Goal: Transaction & Acquisition: Subscribe to service/newsletter

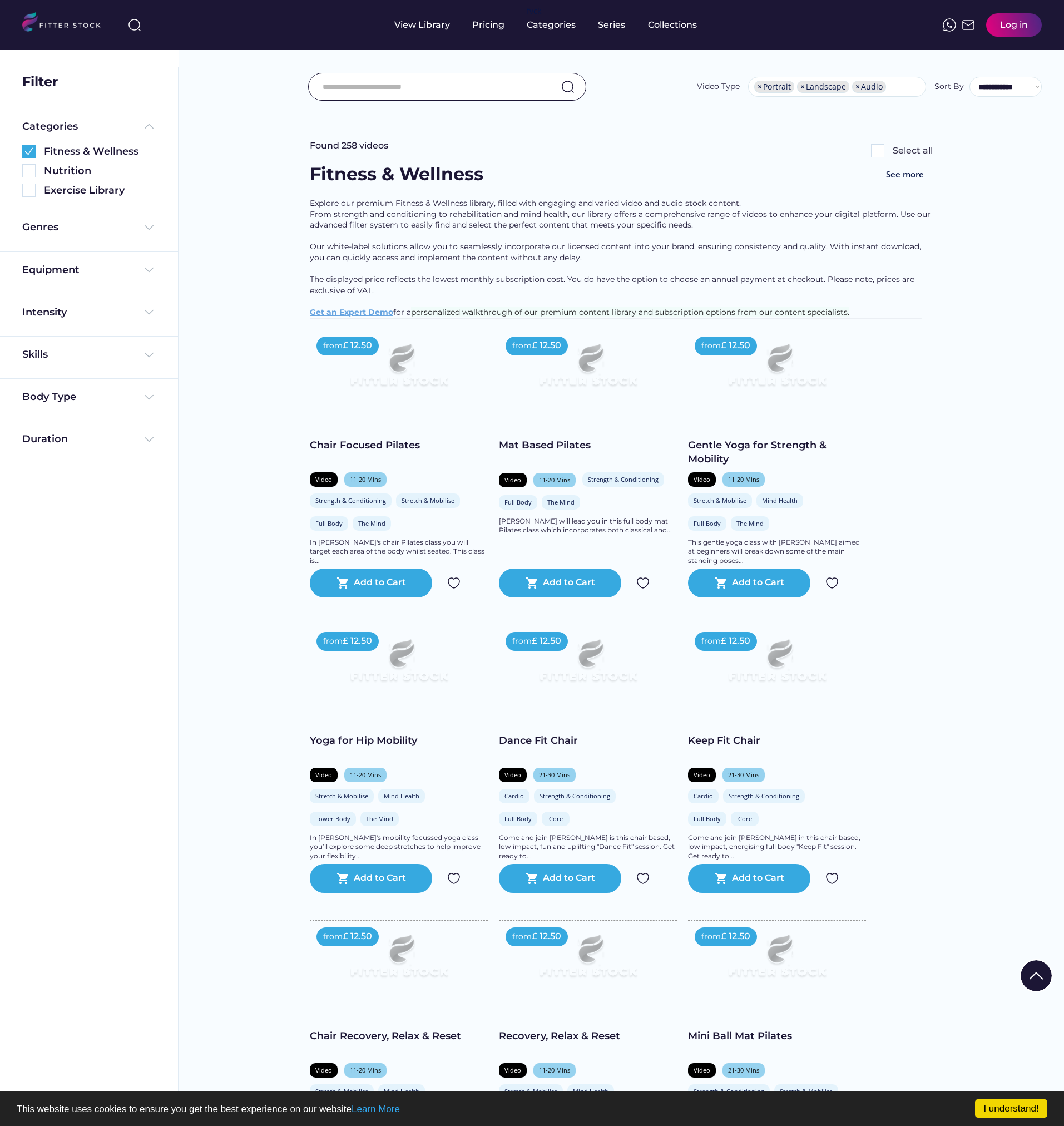
select select "**********"
click at [33, 150] on img at bounding box center [29, 151] width 13 height 13
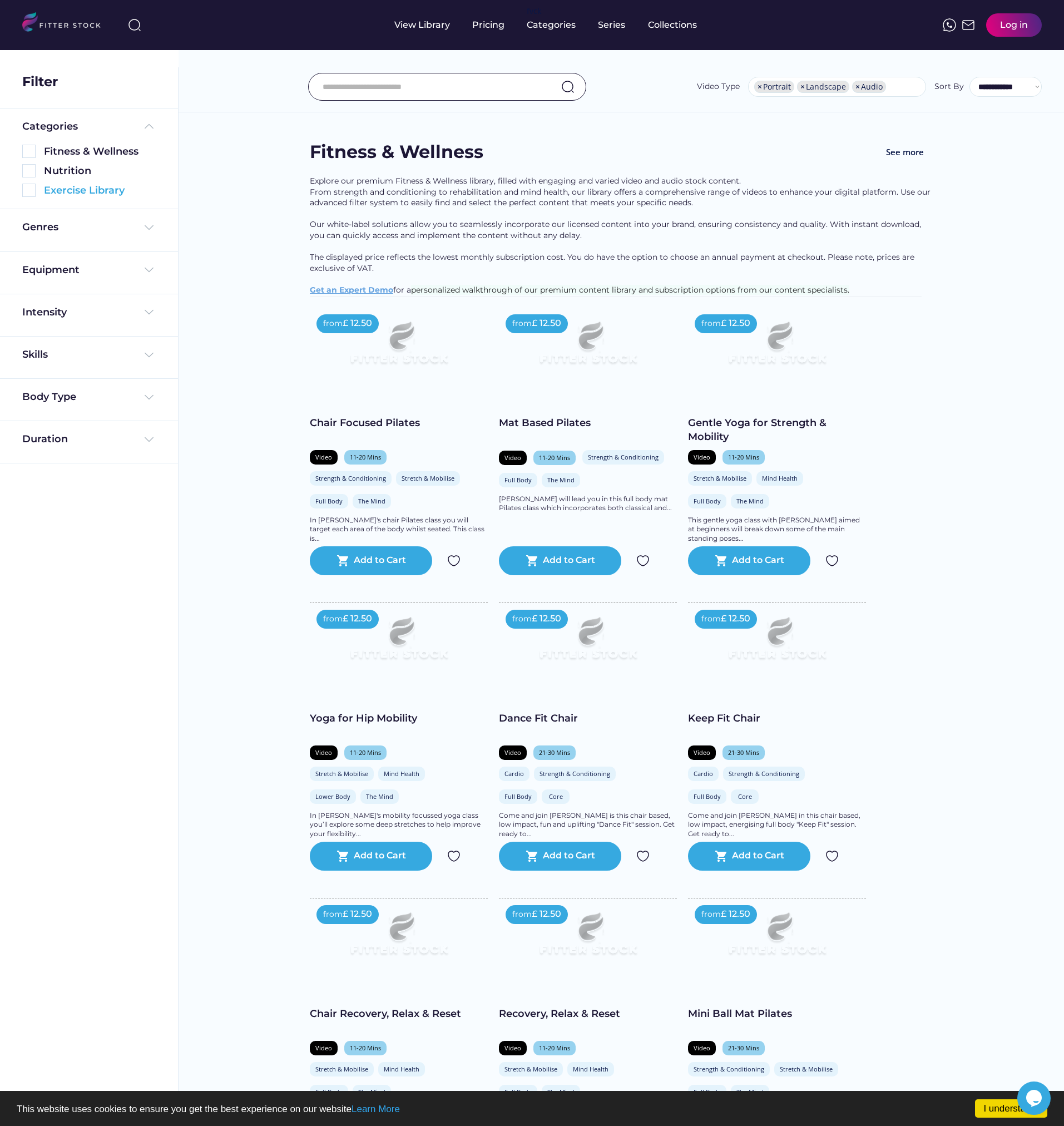
click at [33, 193] on img at bounding box center [29, 190] width 13 height 13
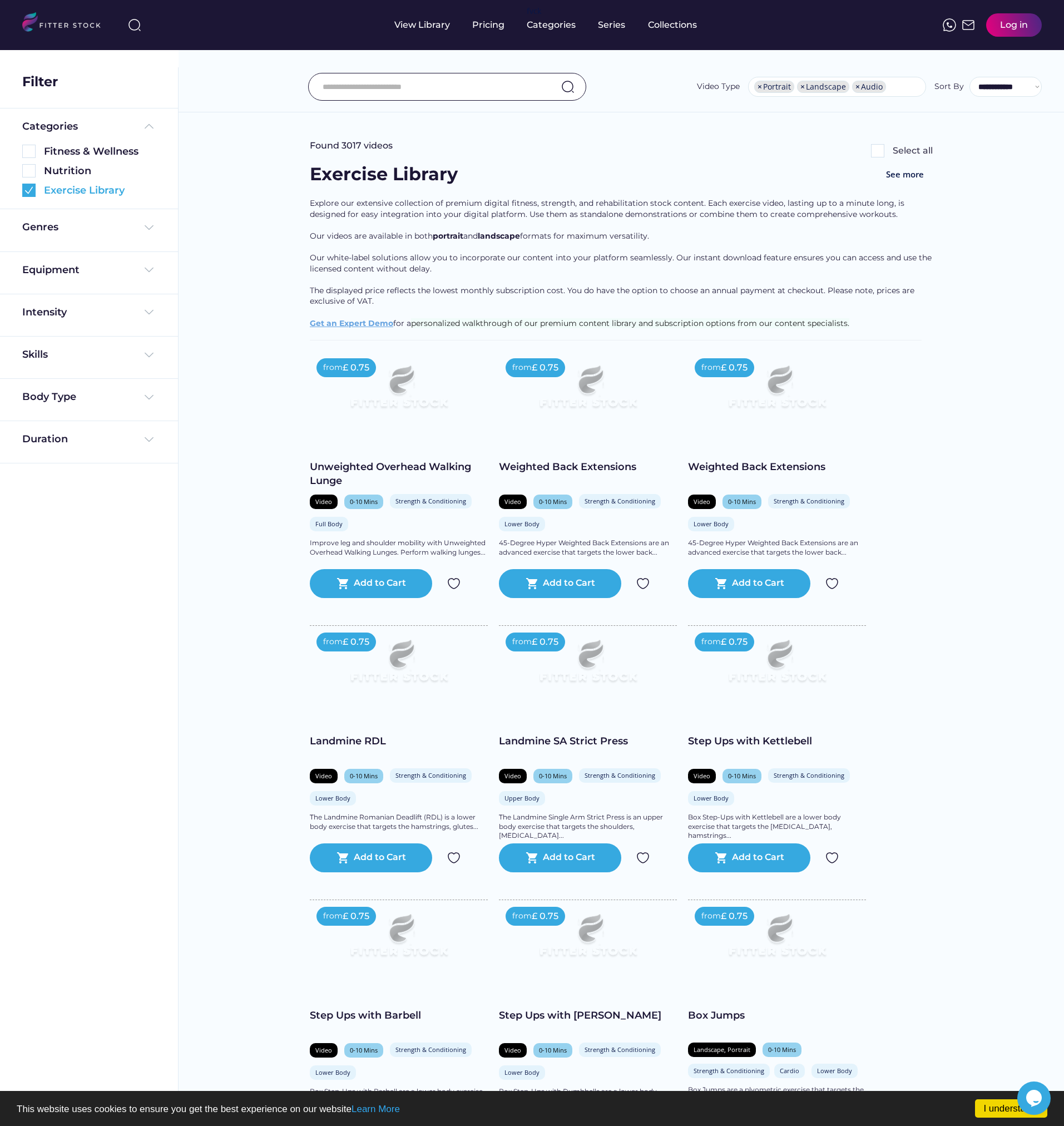
click at [33, 190] on img at bounding box center [29, 190] width 13 height 13
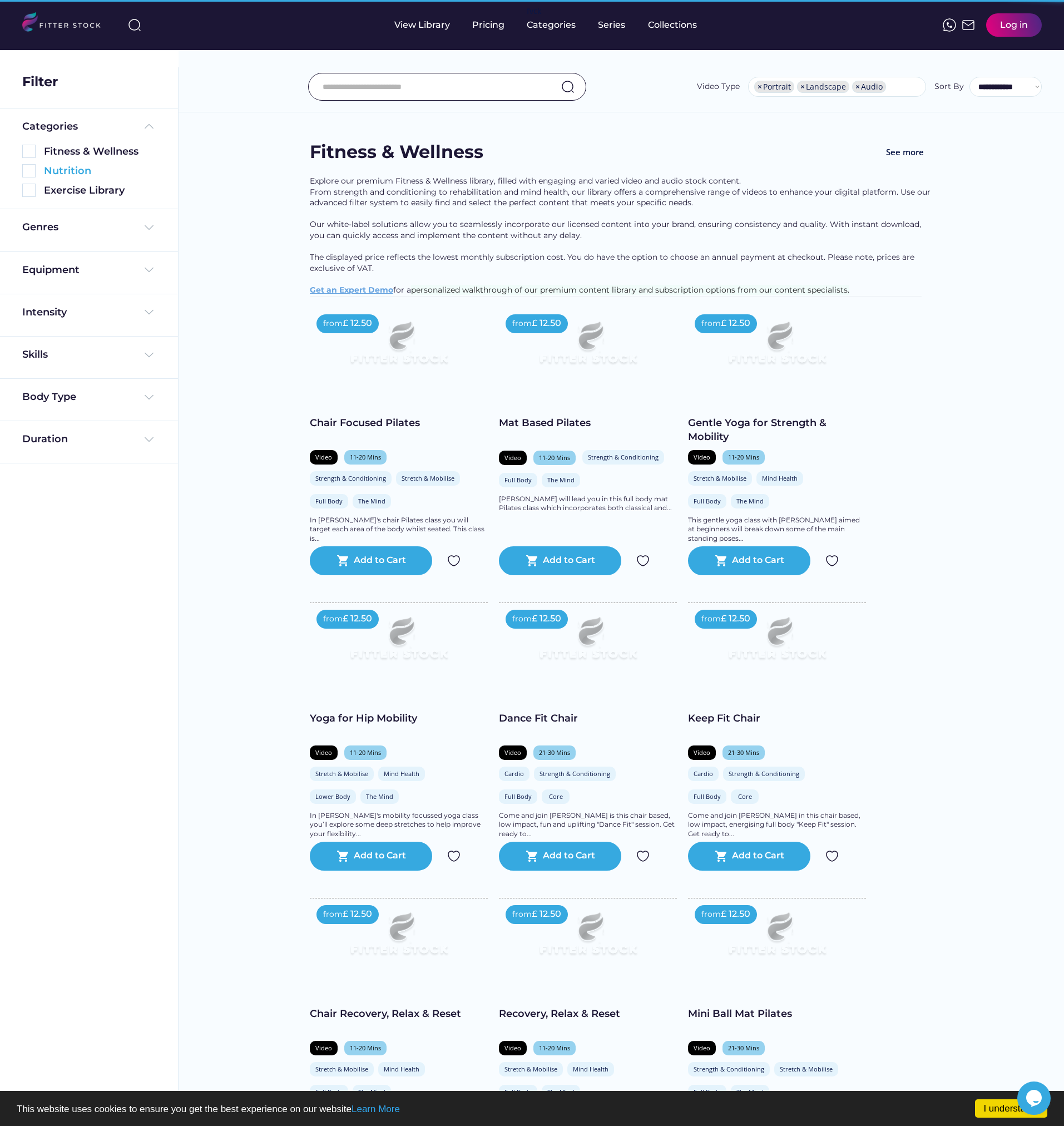
click at [33, 173] on img at bounding box center [29, 171] width 13 height 13
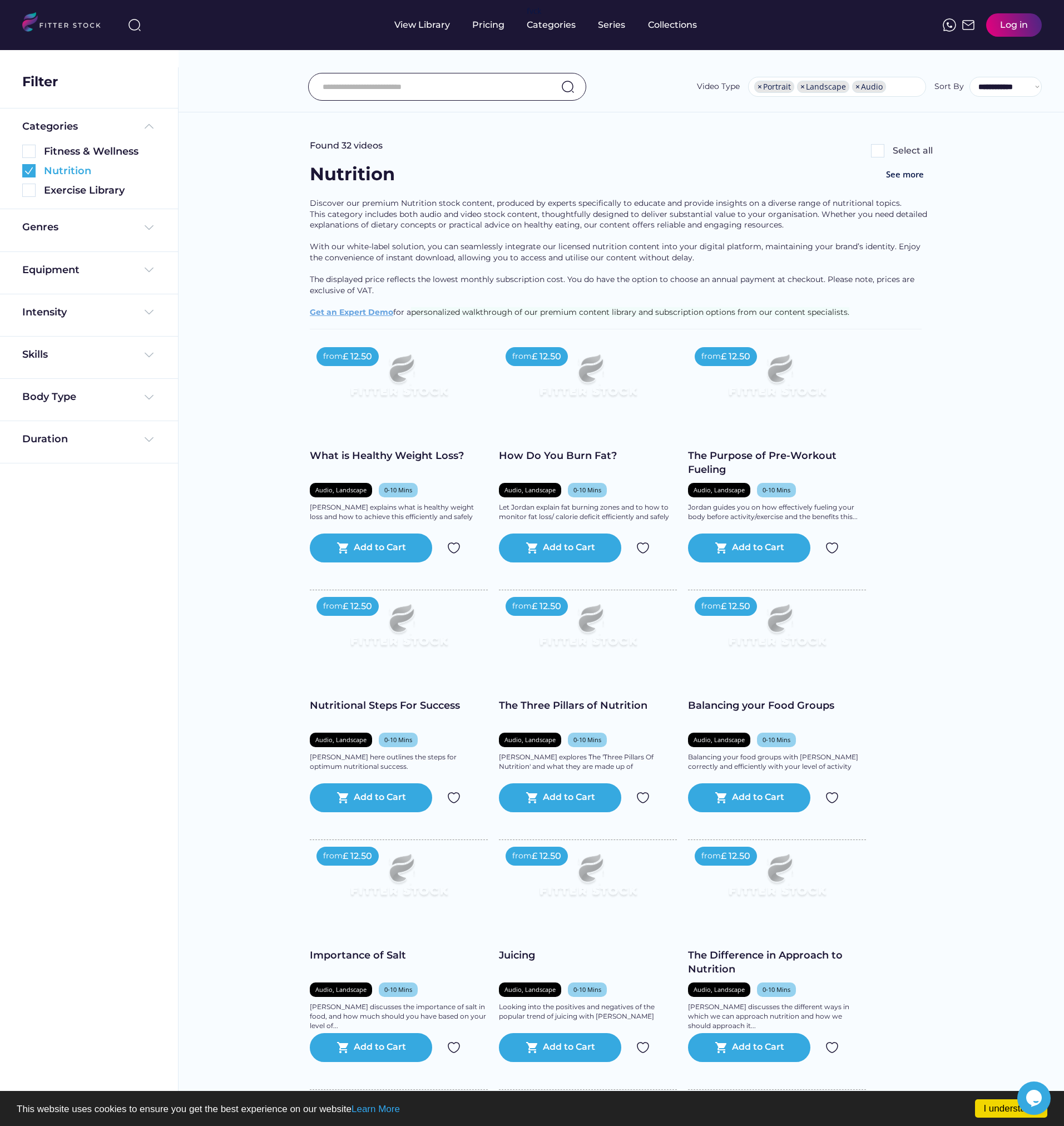
click at [26, 172] on img at bounding box center [29, 171] width 13 height 13
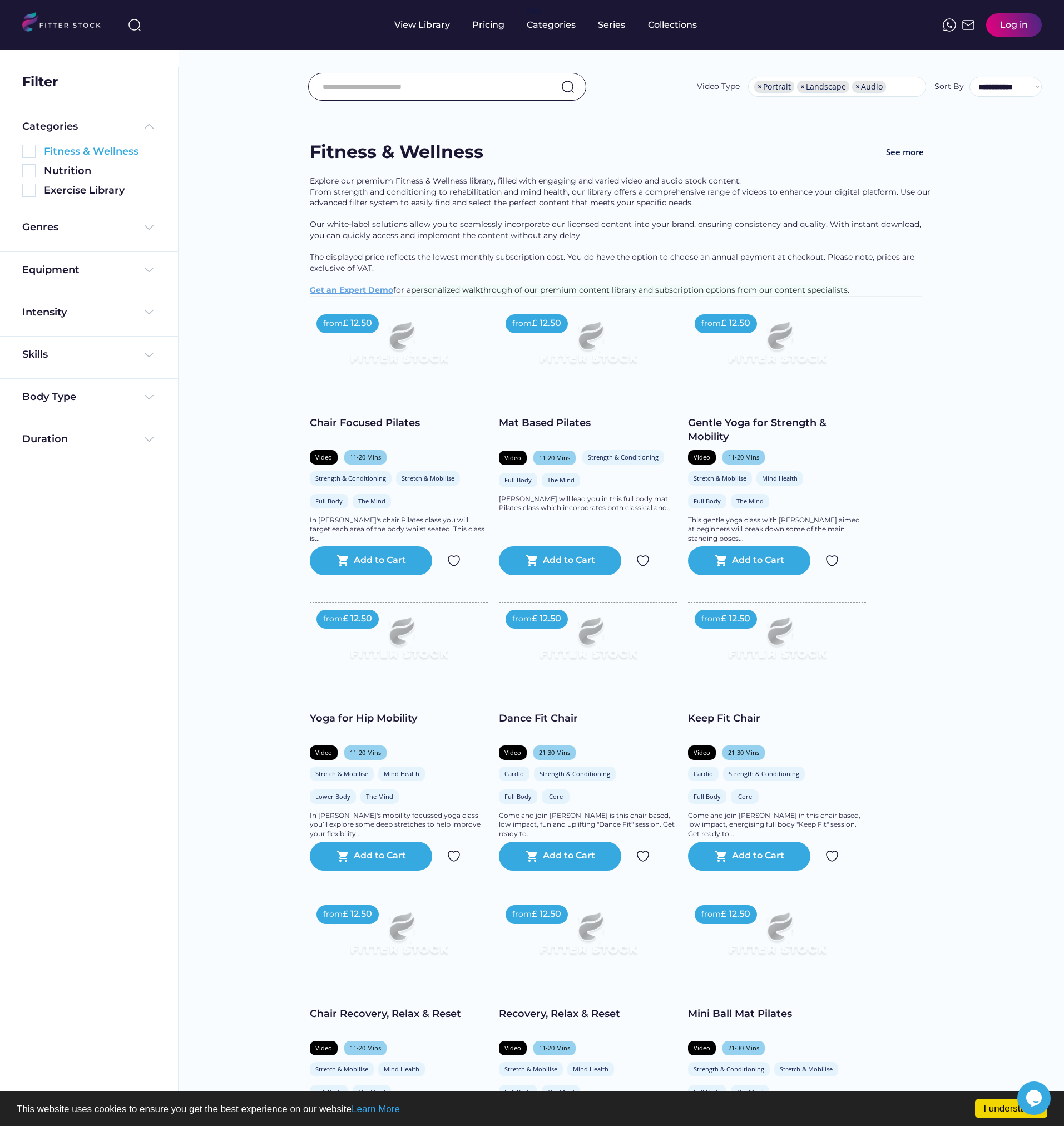
click at [29, 148] on img at bounding box center [29, 151] width 13 height 13
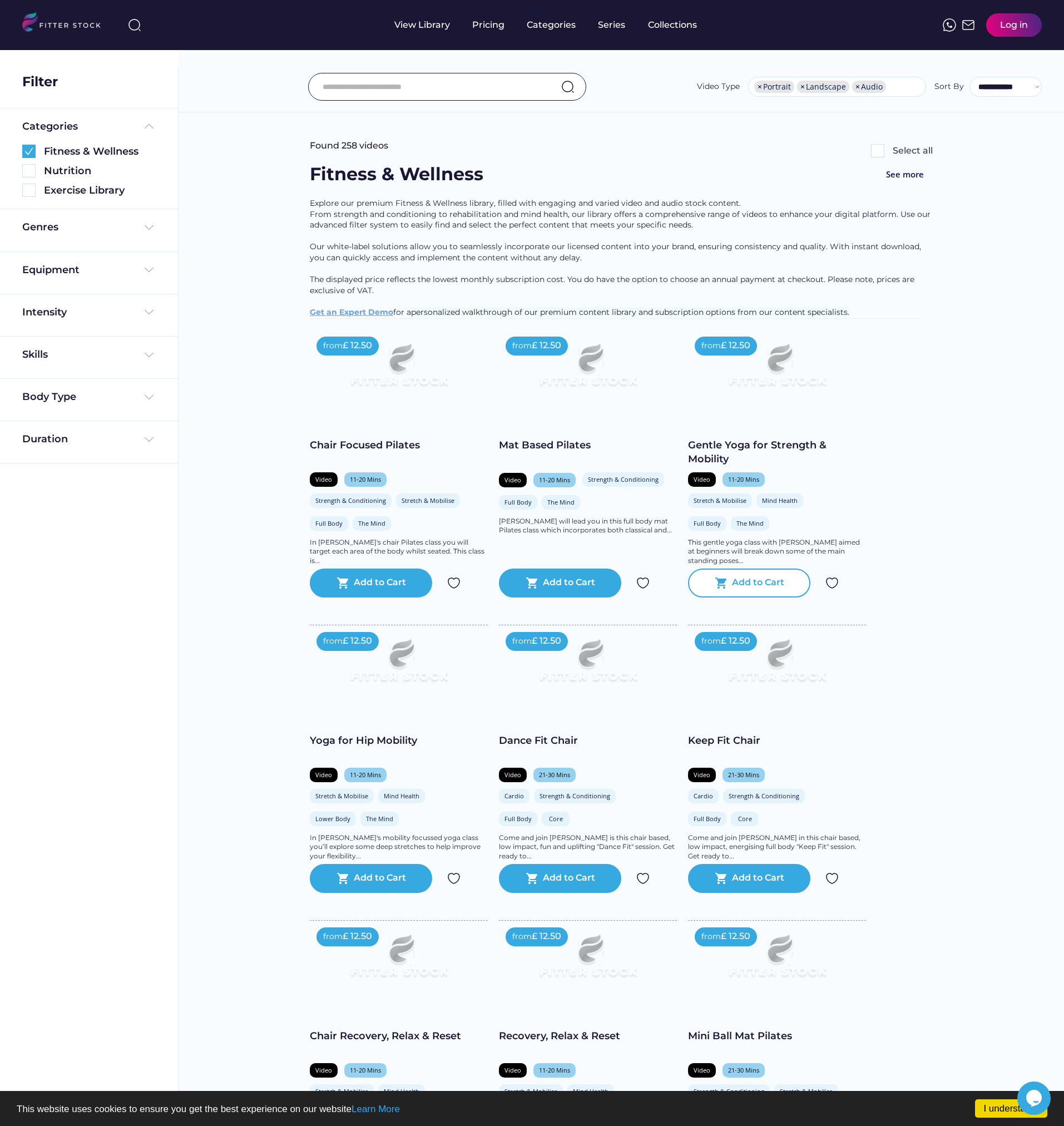
click at [737, 589] on div "Add to Cart" at bounding box center [758, 582] width 52 height 13
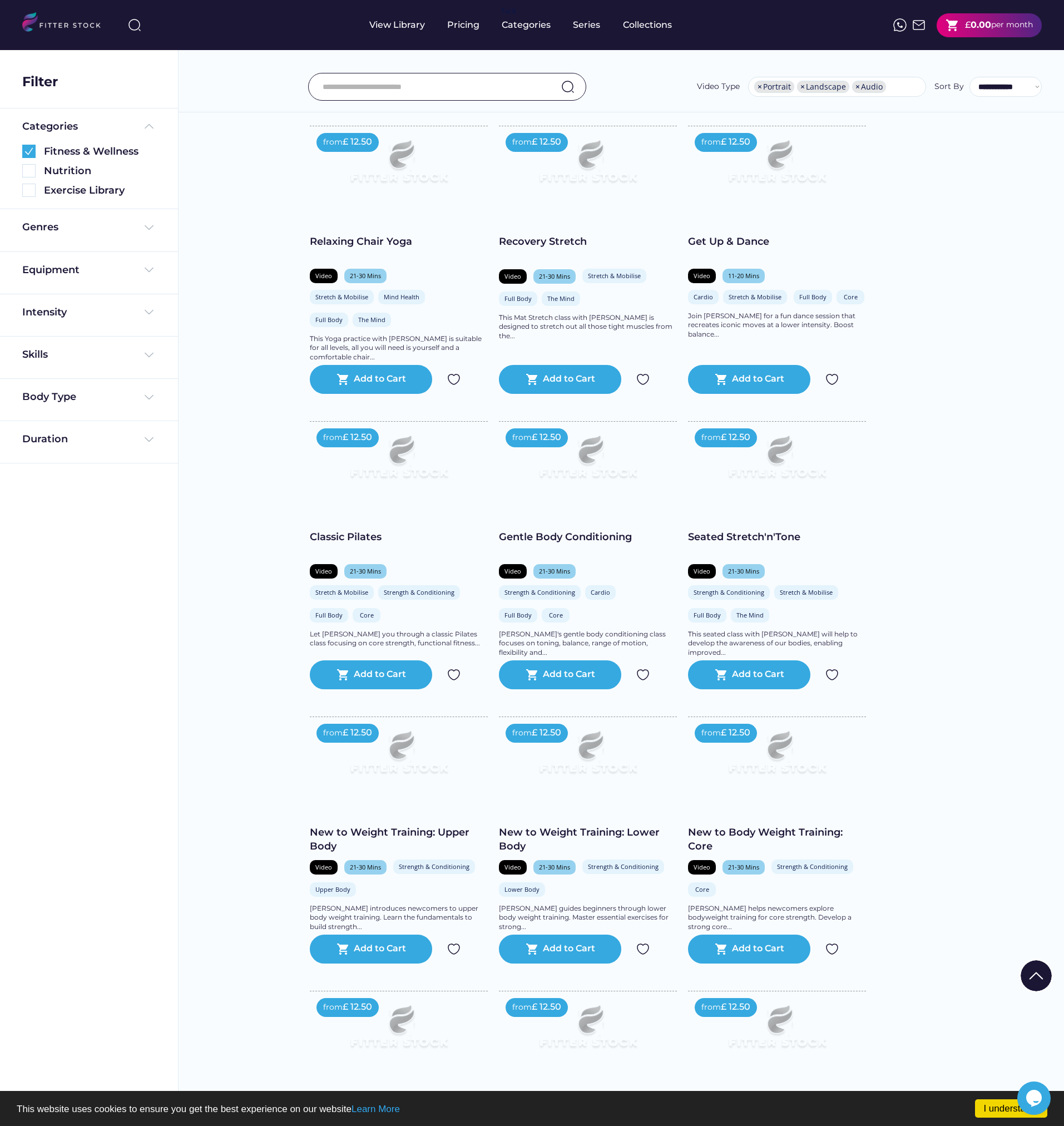
scroll to position [1169, 0]
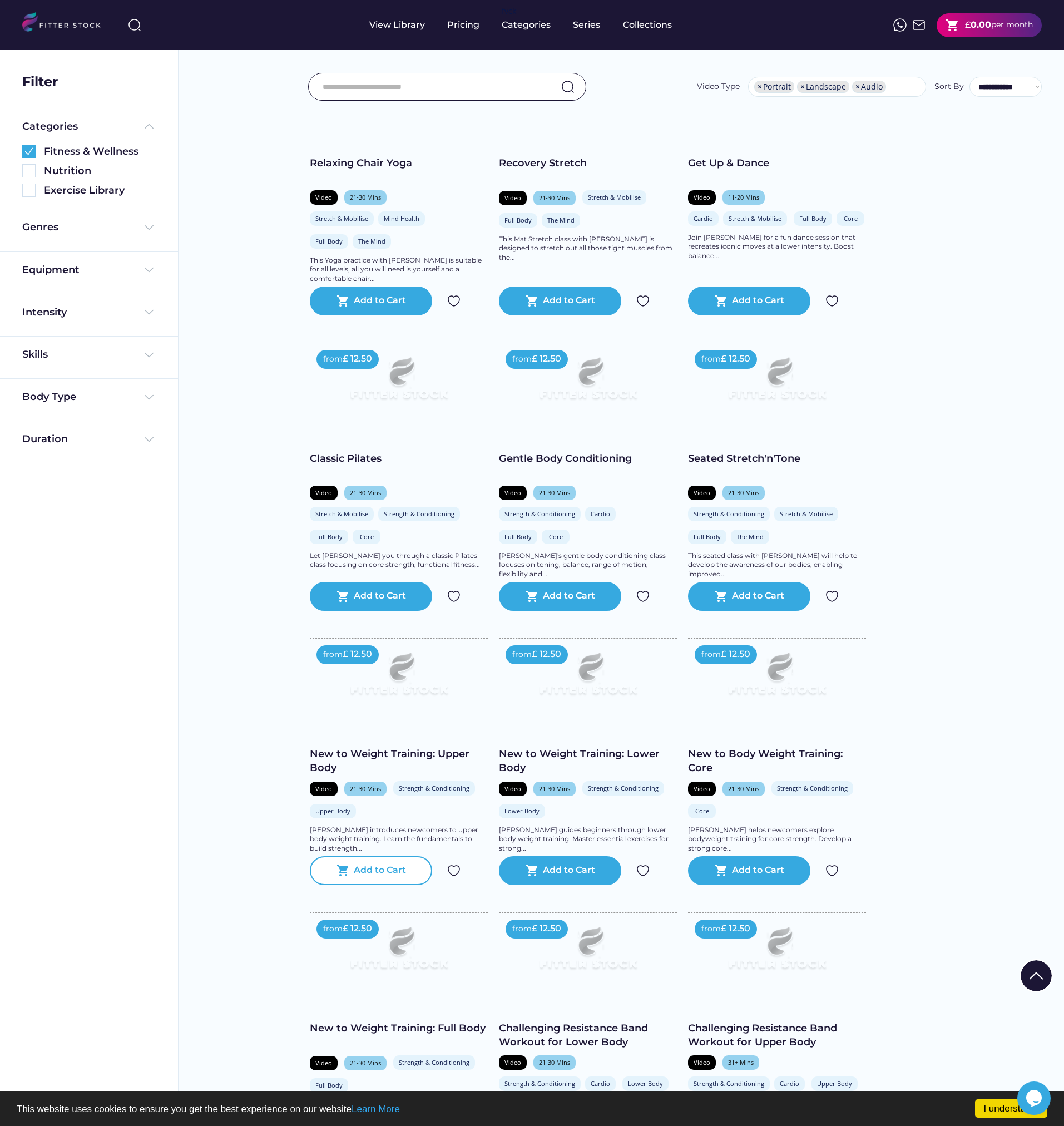
click at [373, 877] on div "Add to Cart" at bounding box center [379, 870] width 52 height 13
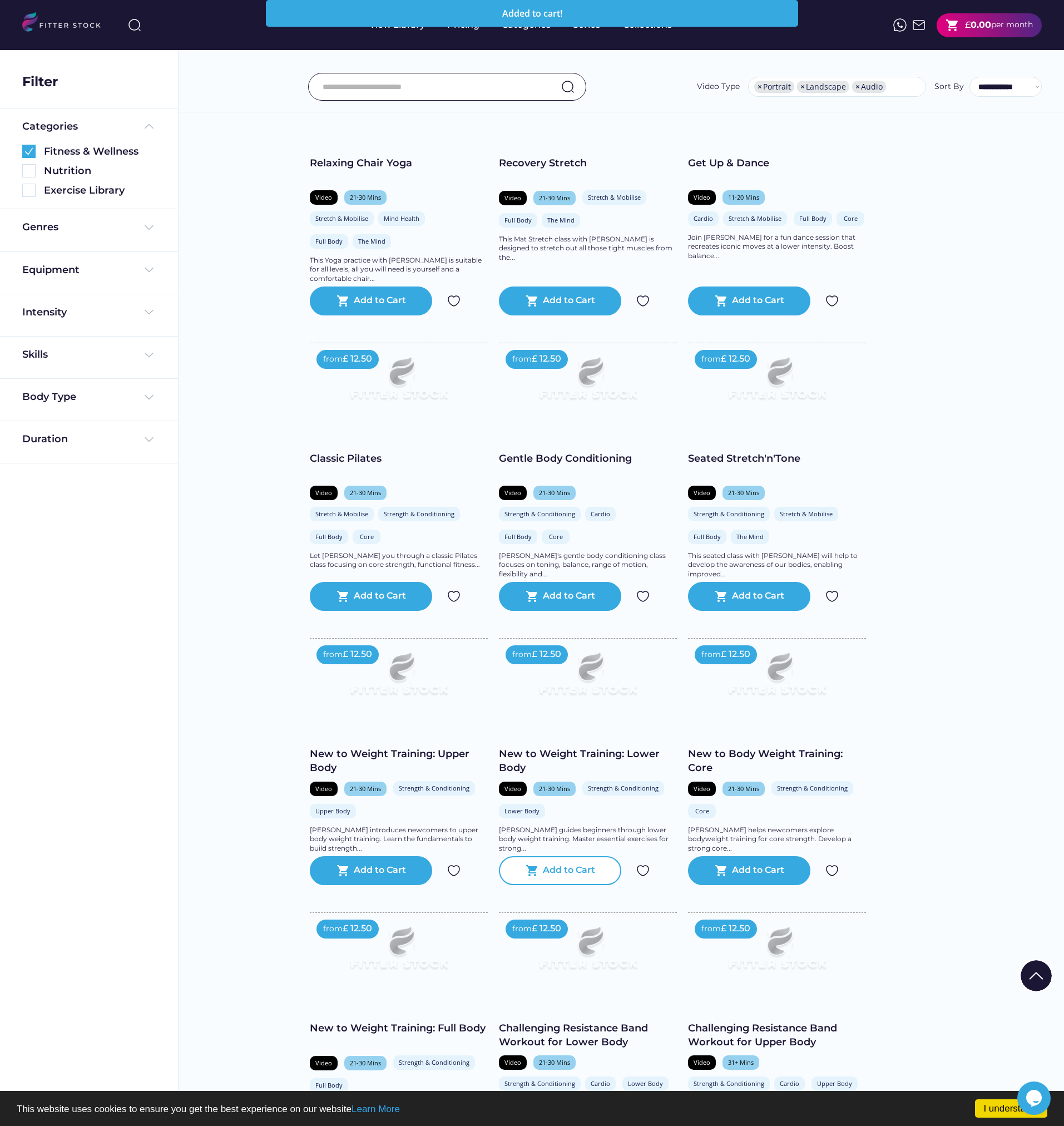
click at [586, 877] on div "Add to Cart" at bounding box center [568, 870] width 52 height 13
click at [781, 877] on div "Add to Cart" at bounding box center [758, 870] width 52 height 13
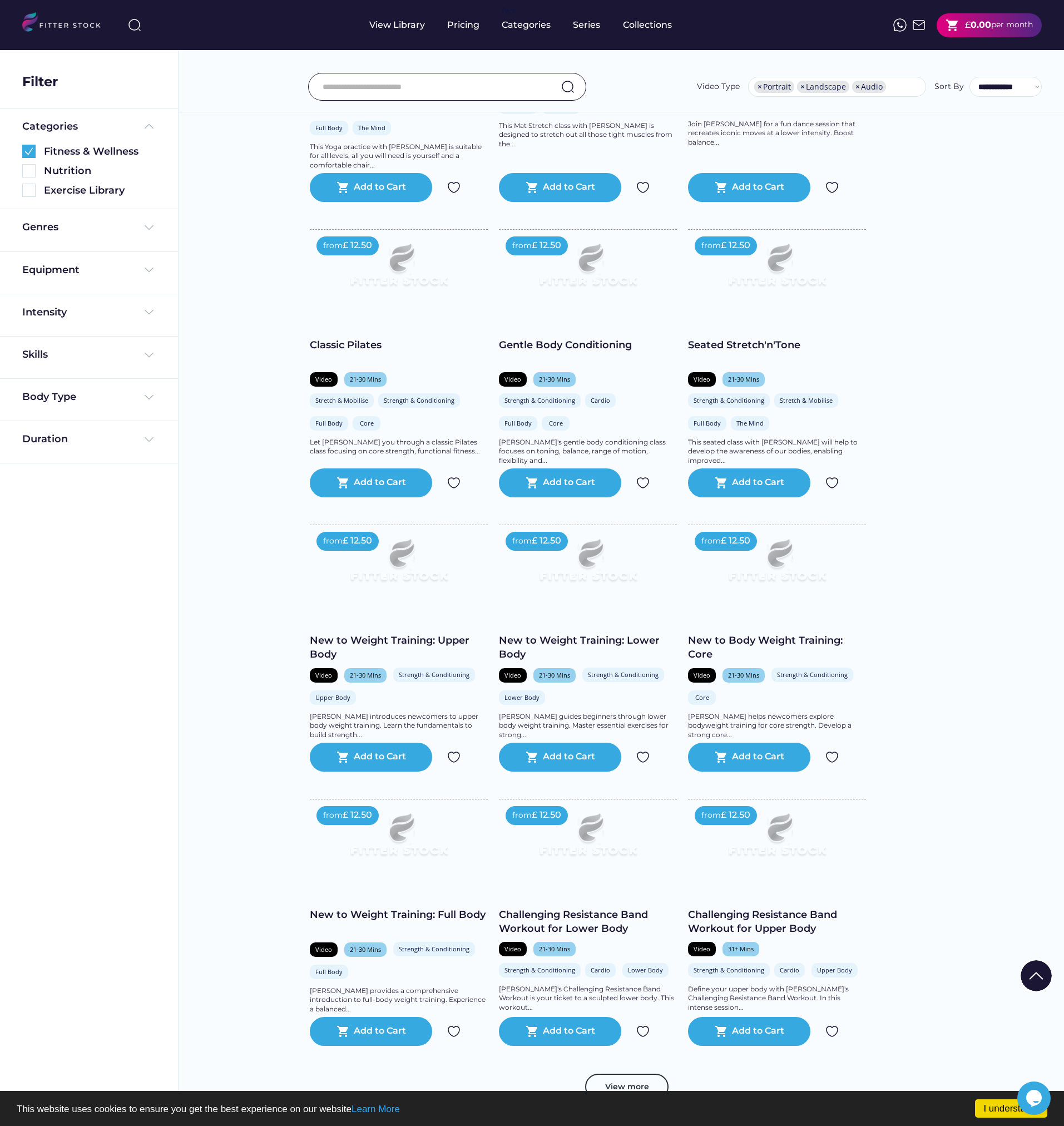
scroll to position [1335, 0]
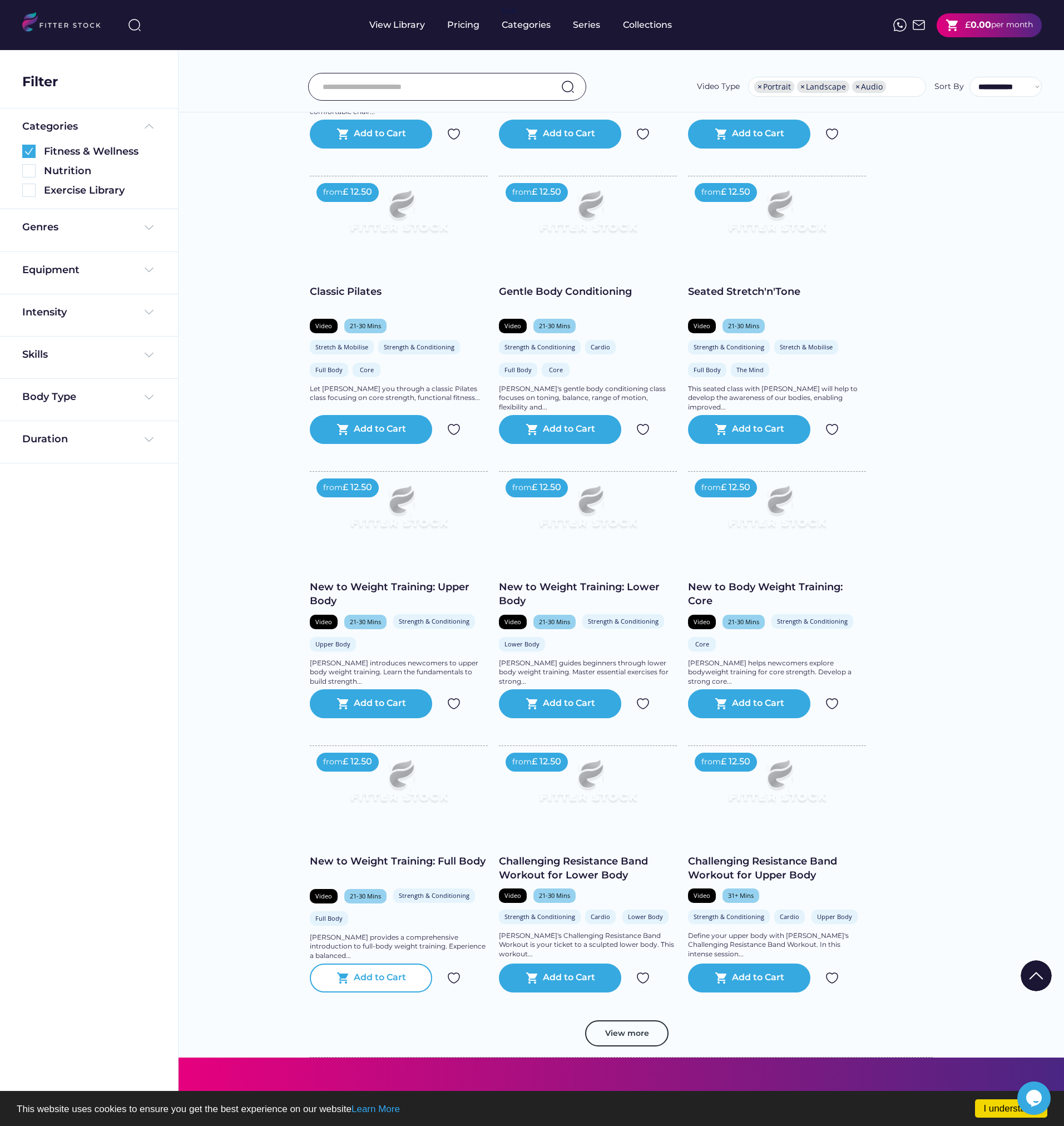
click at [370, 985] on div "Add to Cart" at bounding box center [379, 978] width 52 height 13
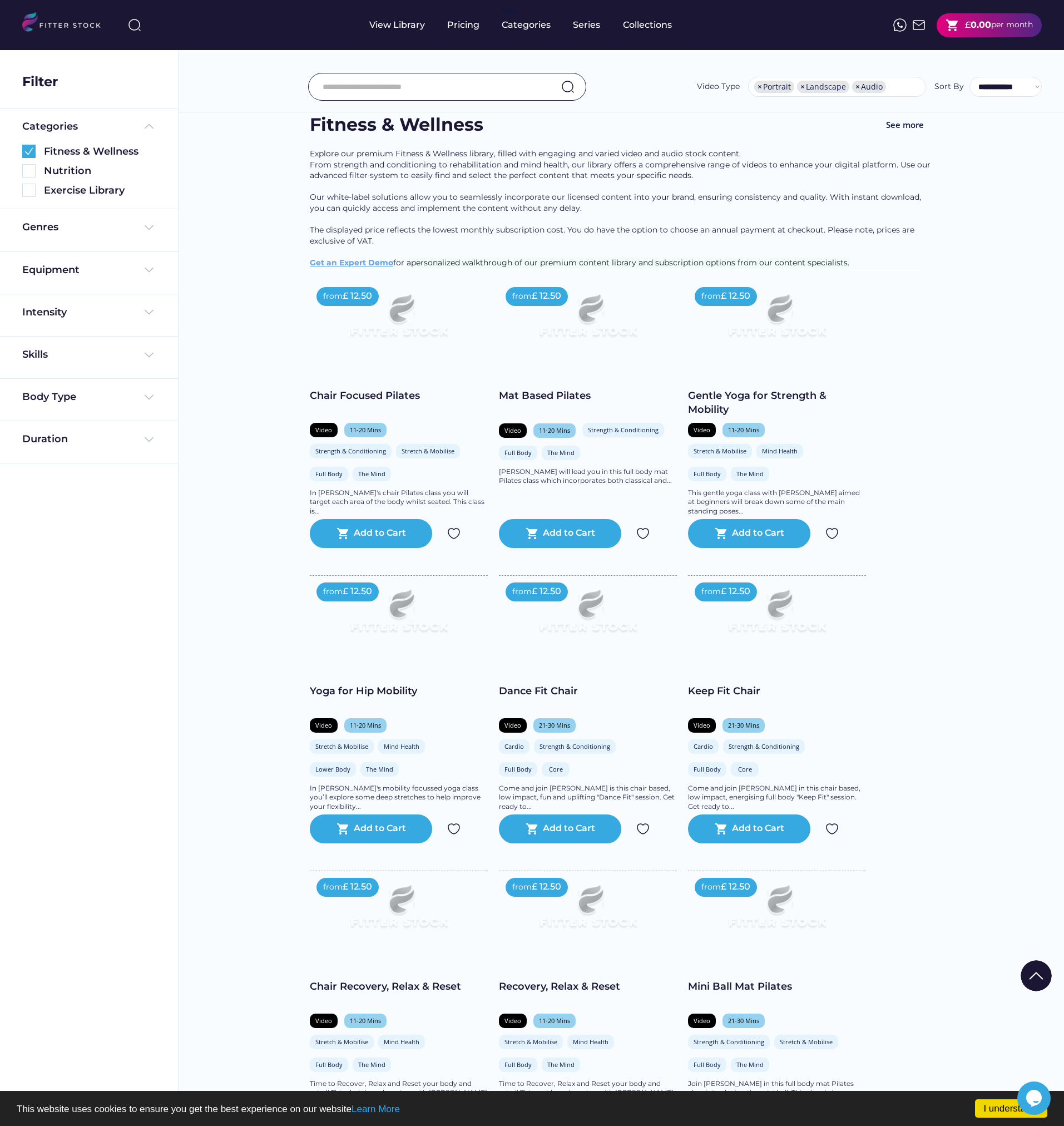
scroll to position [0, 0]
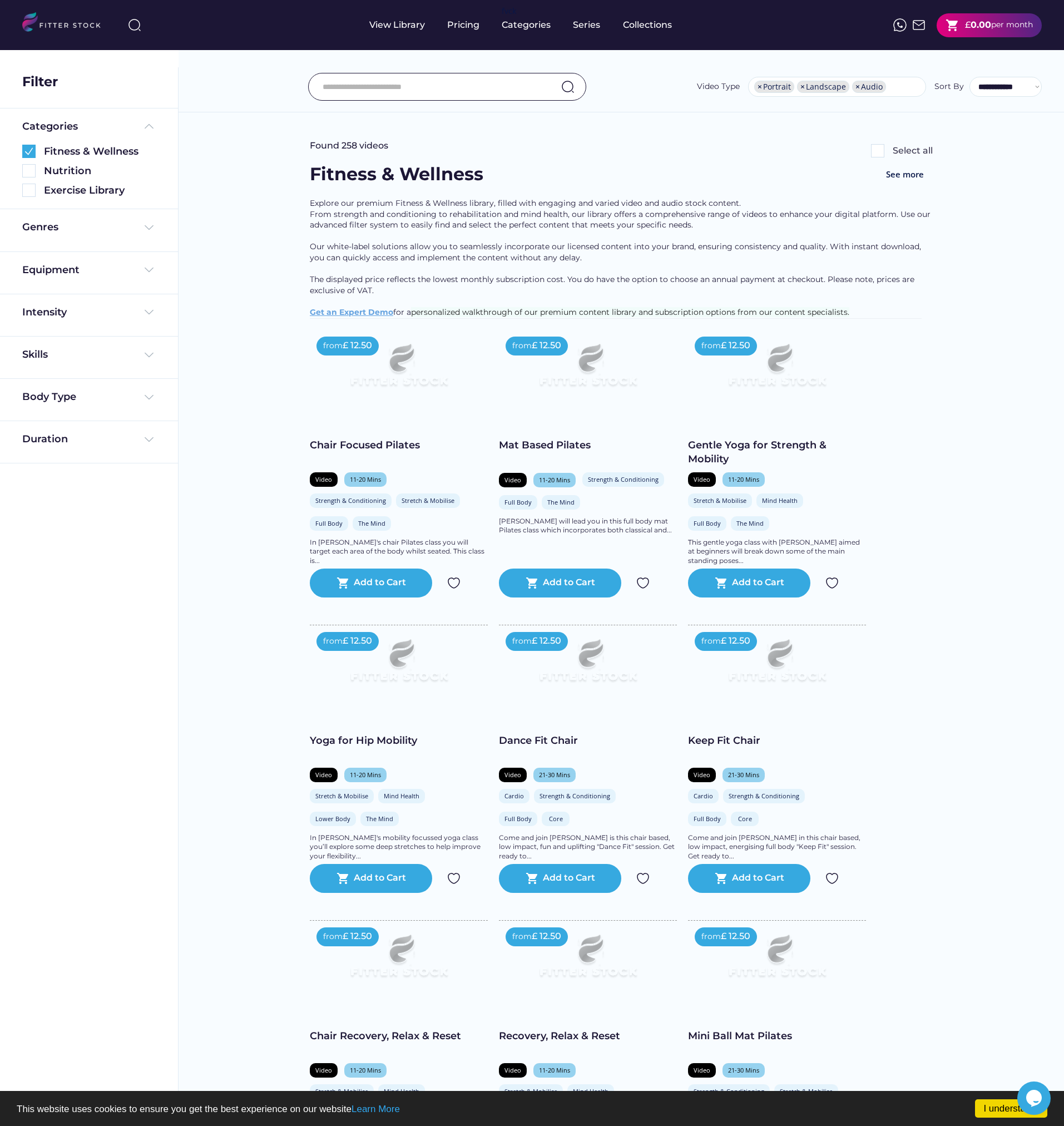
click at [966, 26] on div "£" at bounding box center [968, 25] width 5 height 12
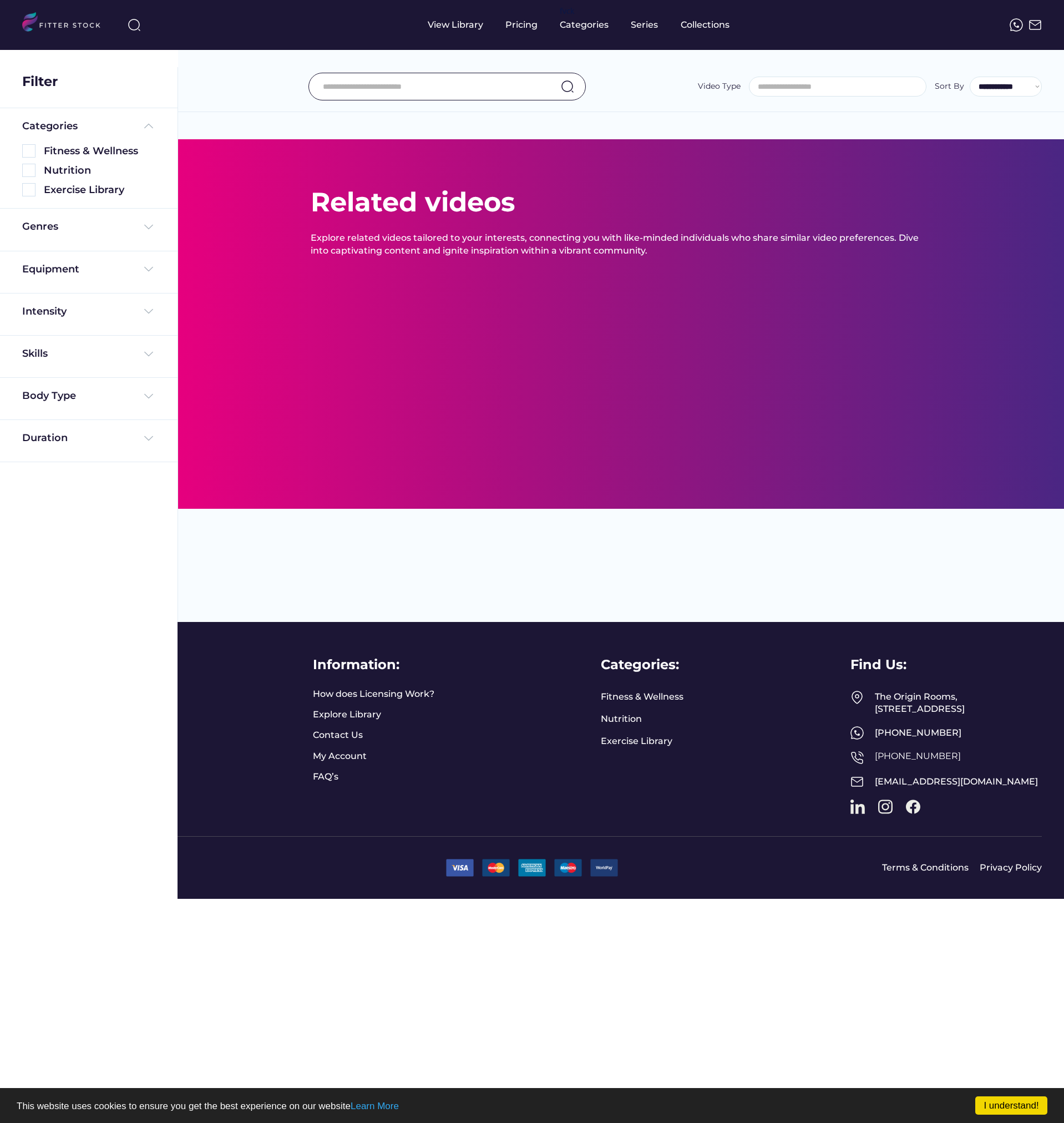
select select "**********"
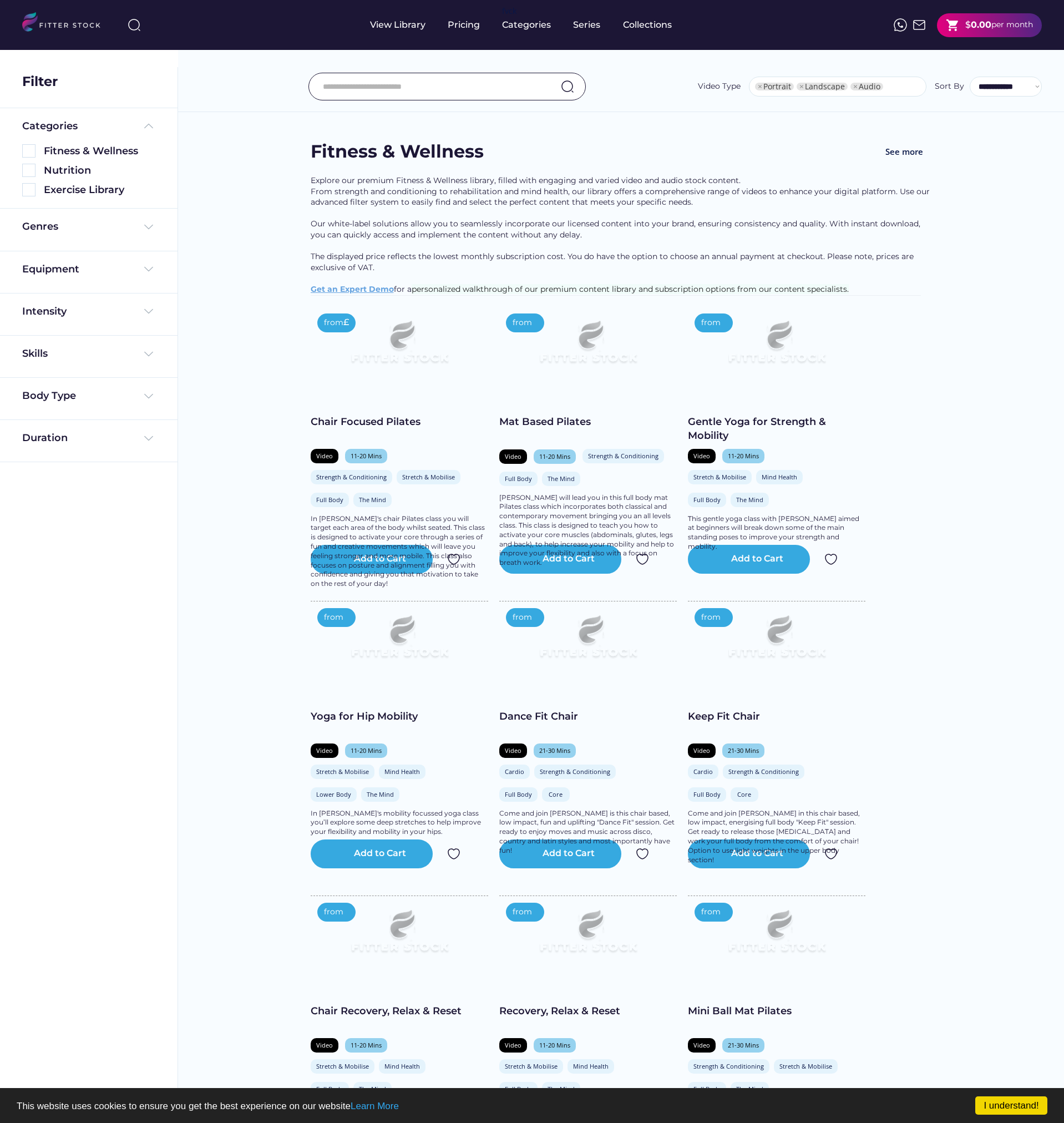
select select "**********"
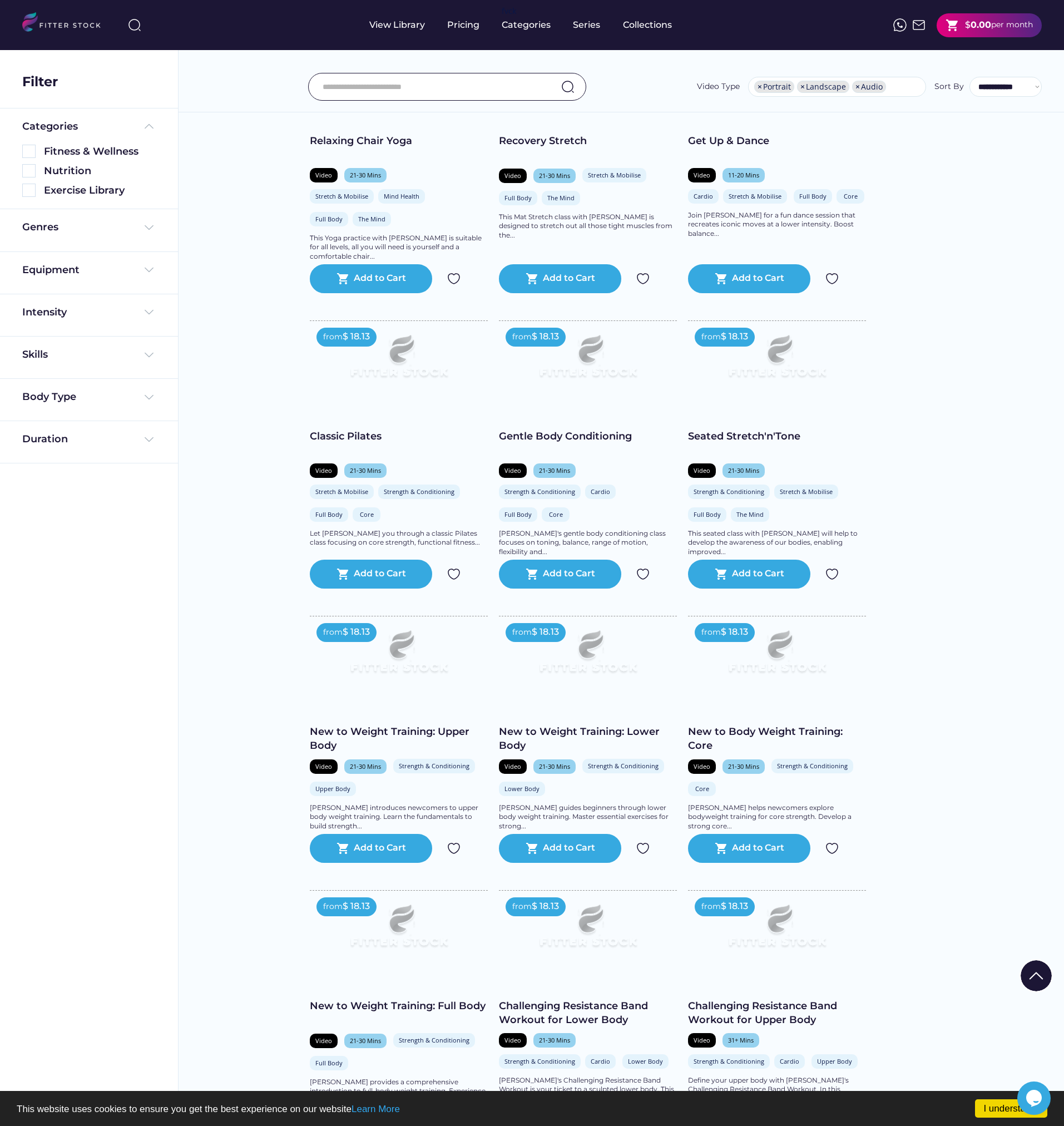
scroll to position [1224, 0]
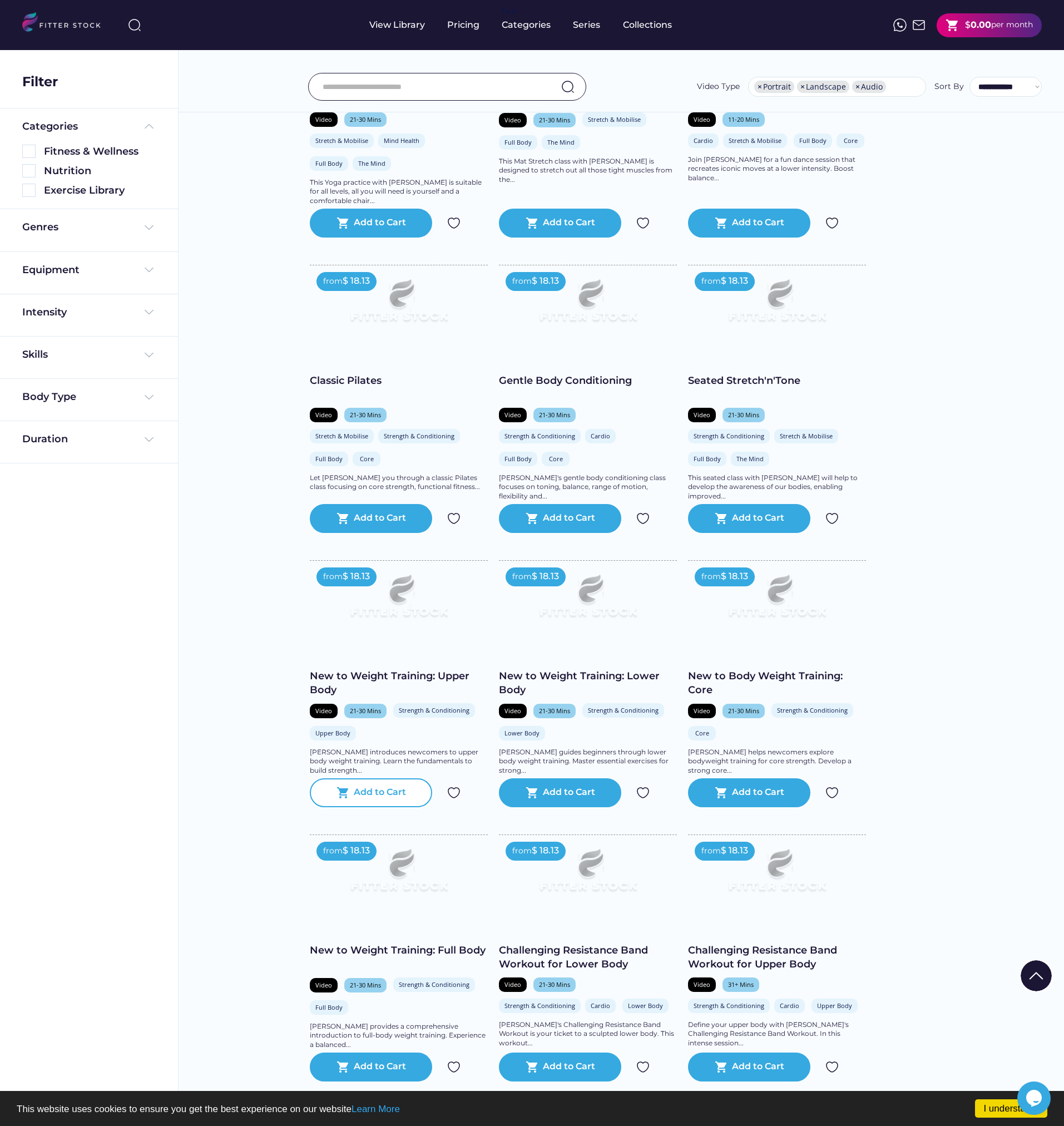
click at [366, 800] on div "Add to Cart" at bounding box center [379, 793] width 52 height 13
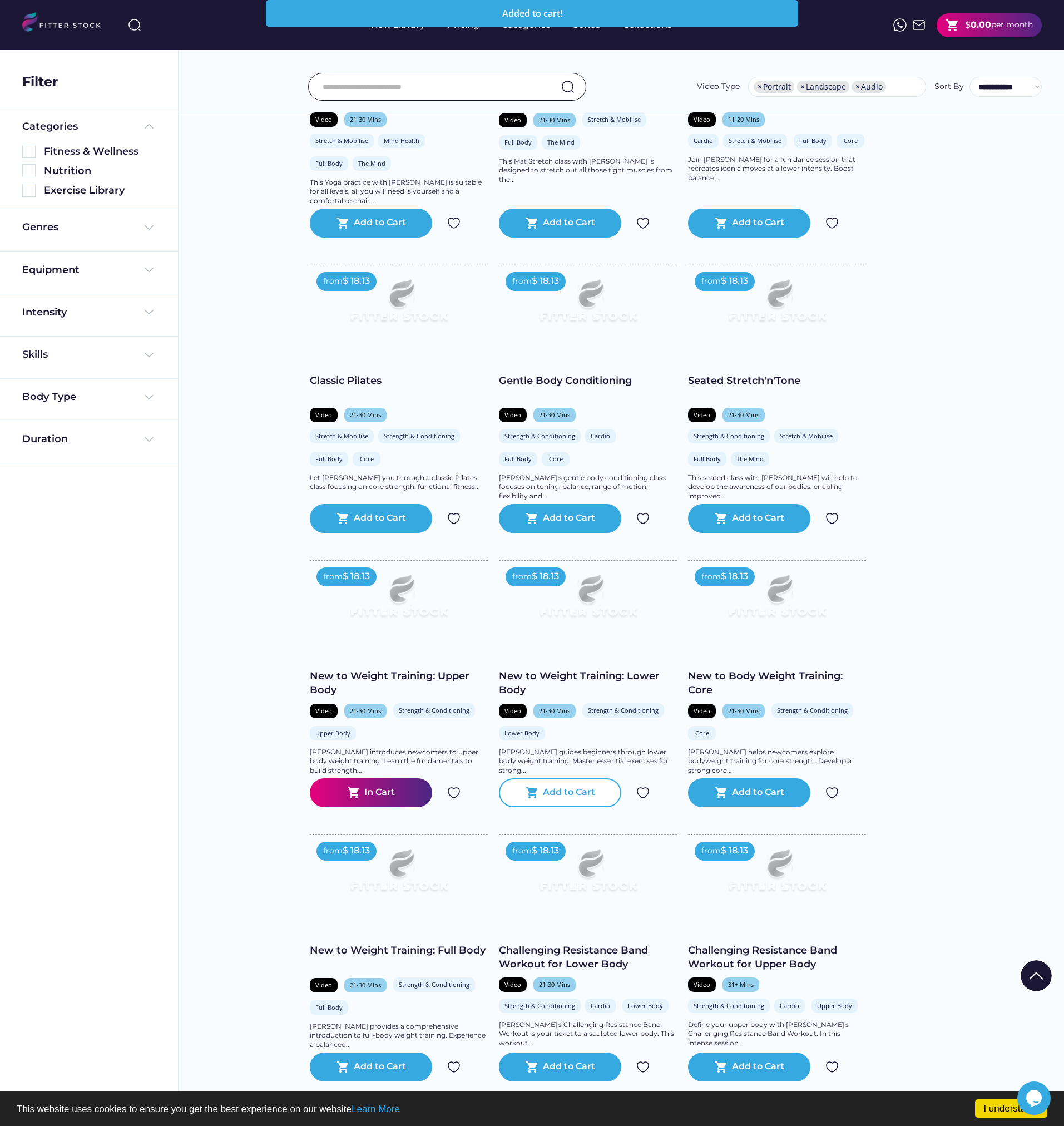
click at [562, 800] on div "Add to Cart" at bounding box center [568, 793] width 52 height 13
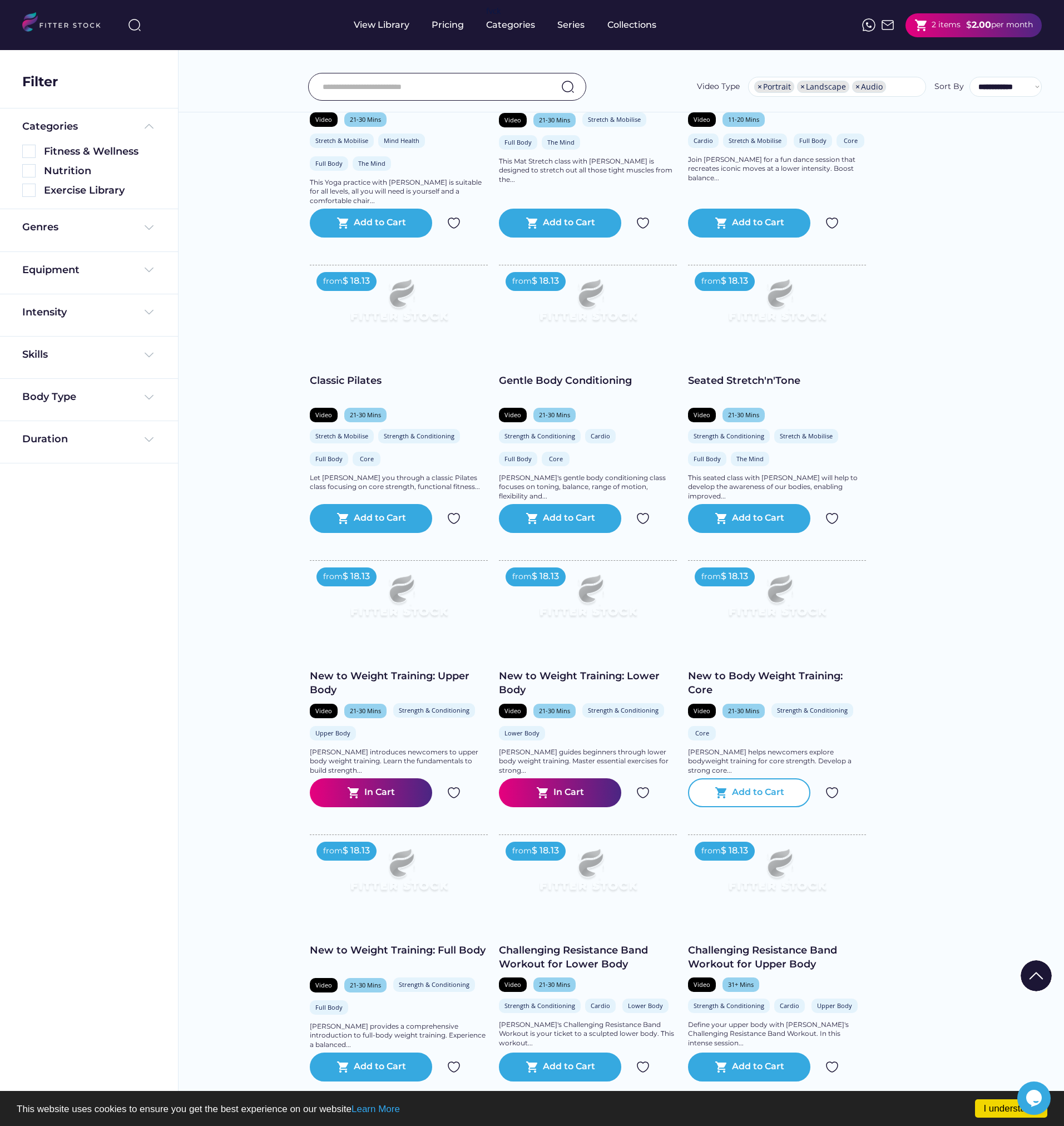
click at [756, 800] on div "Add to Cart" at bounding box center [758, 793] width 52 height 13
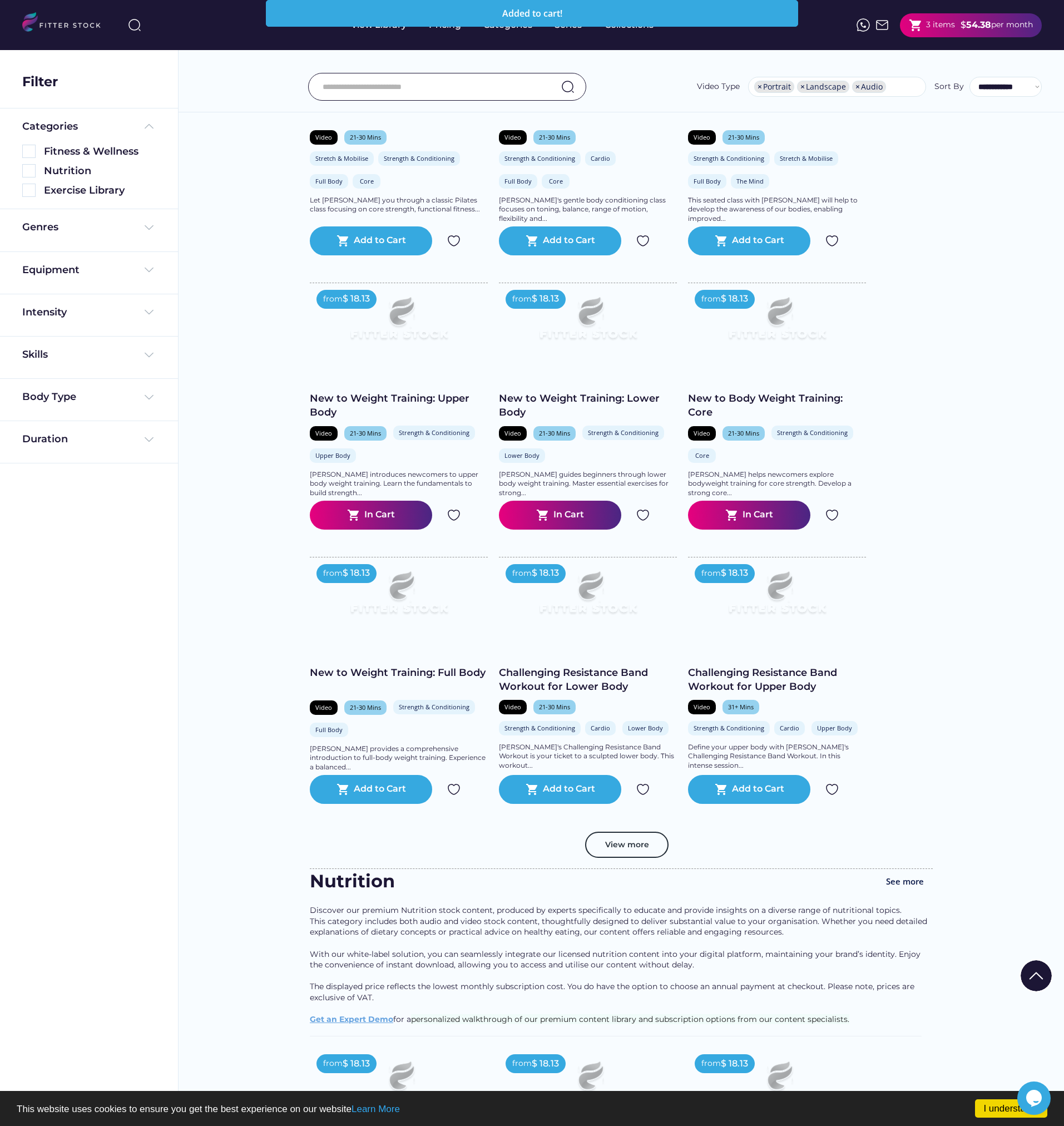
scroll to position [1502, 0]
click at [370, 796] on div "Add to Cart" at bounding box center [379, 789] width 52 height 13
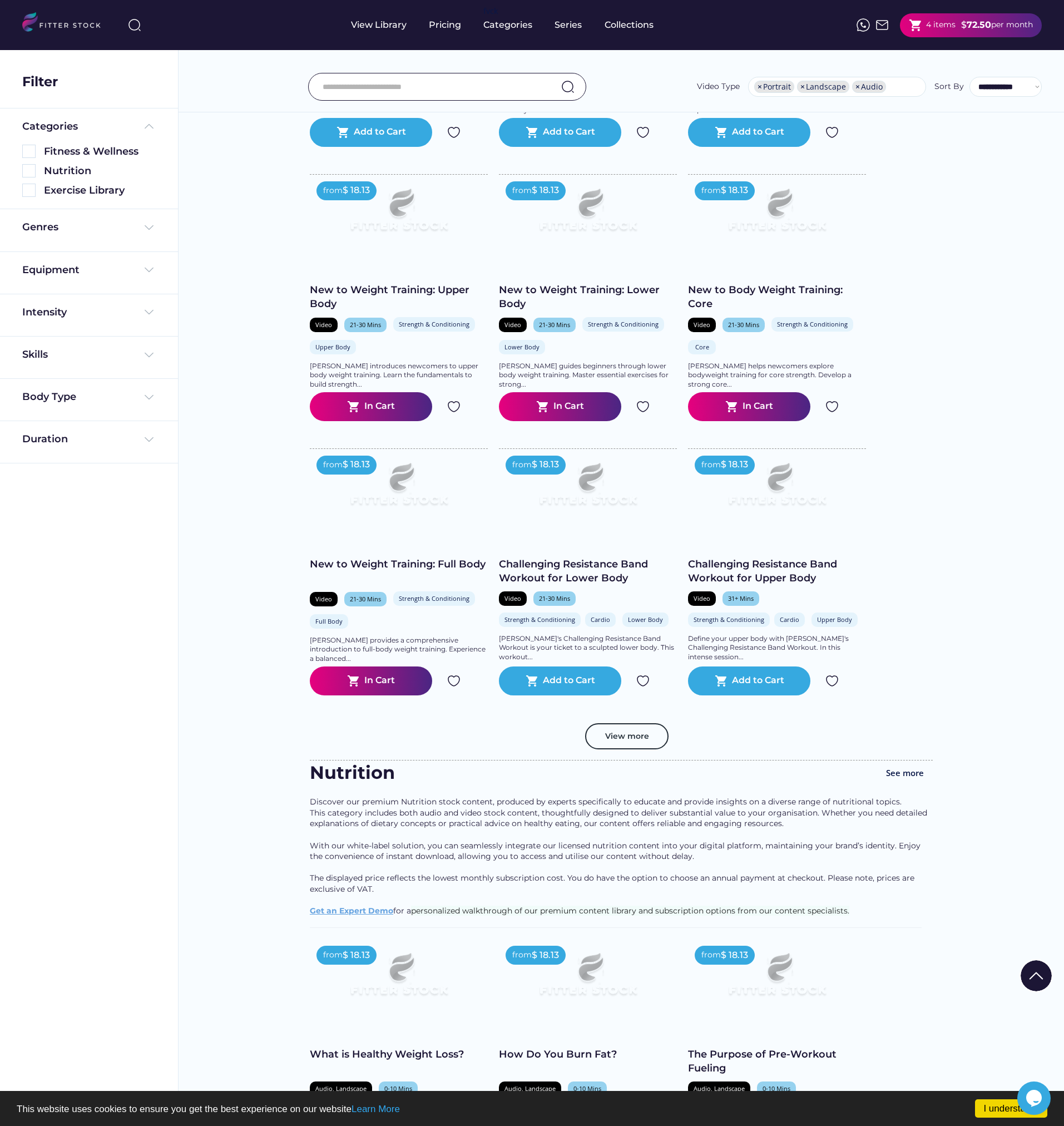
scroll to position [1614, 0]
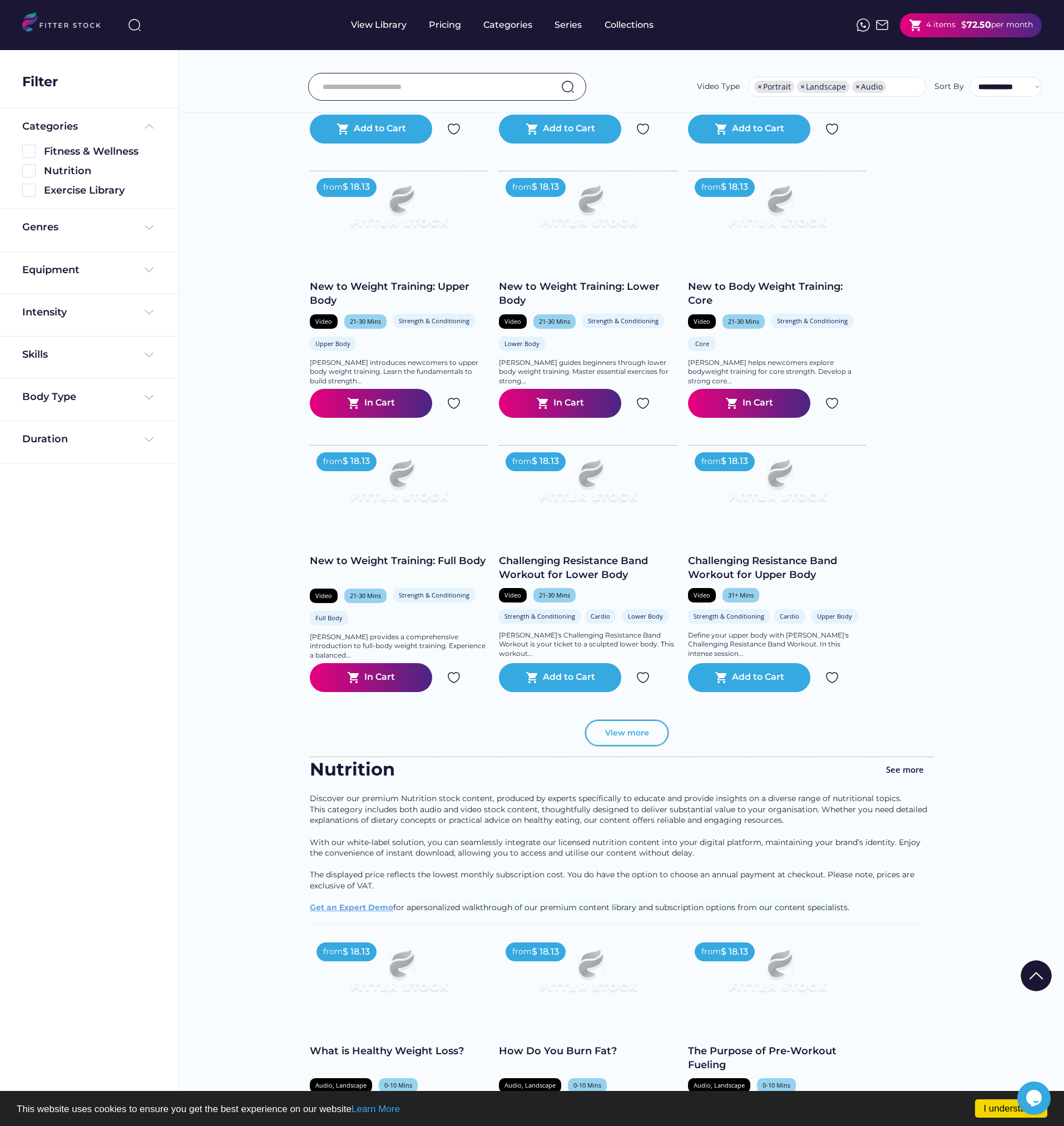
click at [624, 747] on button "View more" at bounding box center [627, 733] width 84 height 26
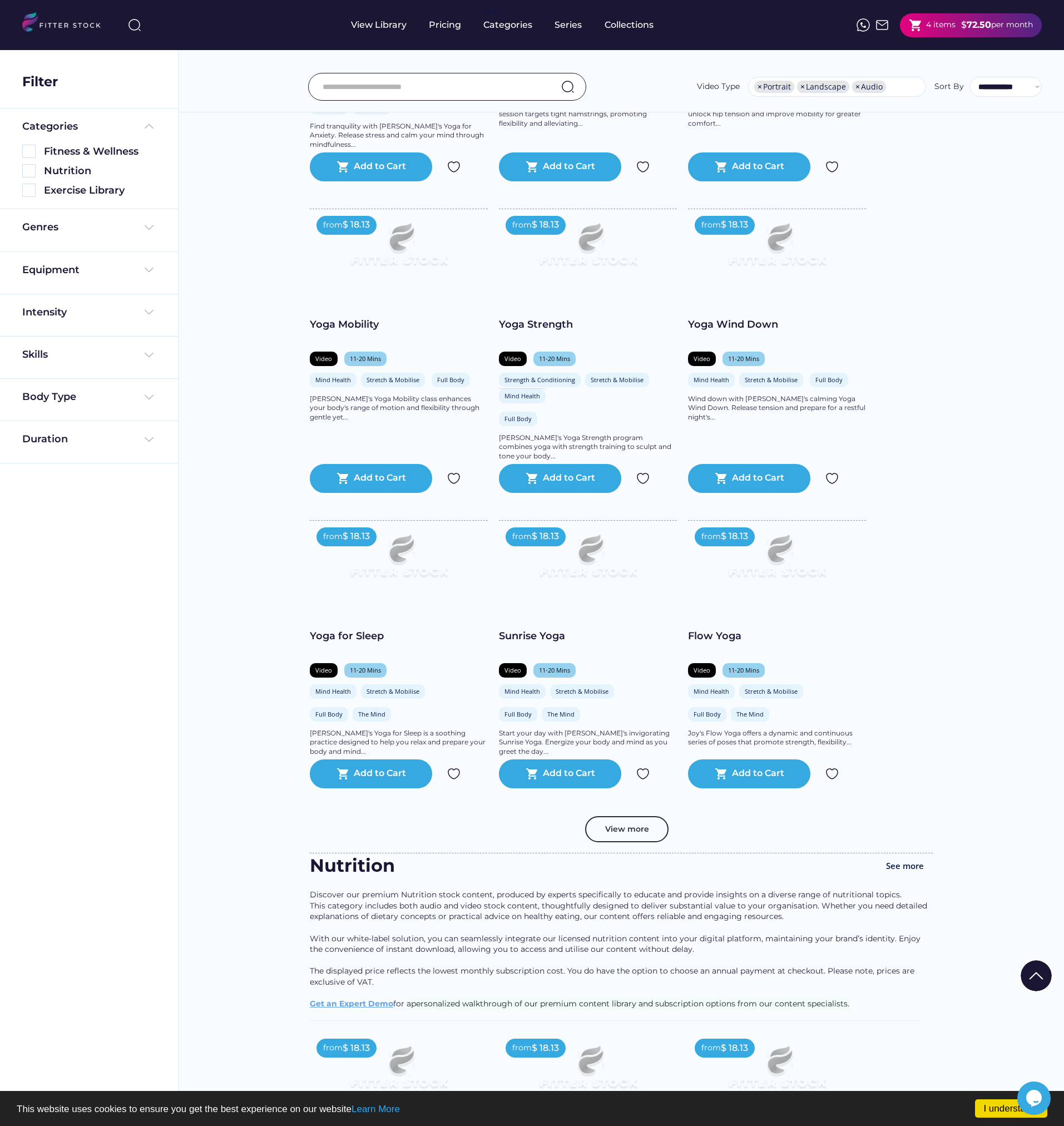
scroll to position [3561, 0]
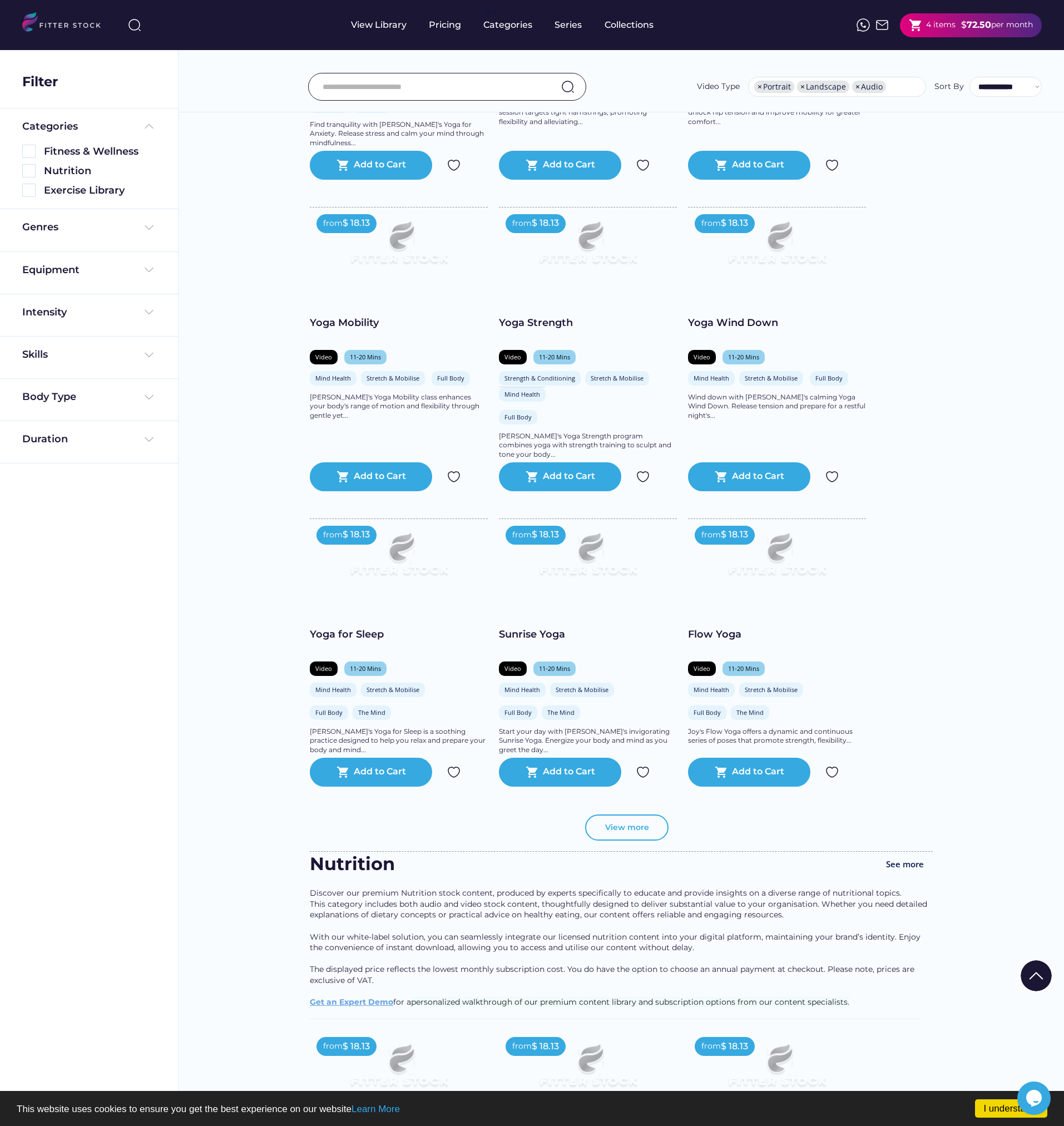
click at [620, 833] on button "View more" at bounding box center [627, 827] width 84 height 26
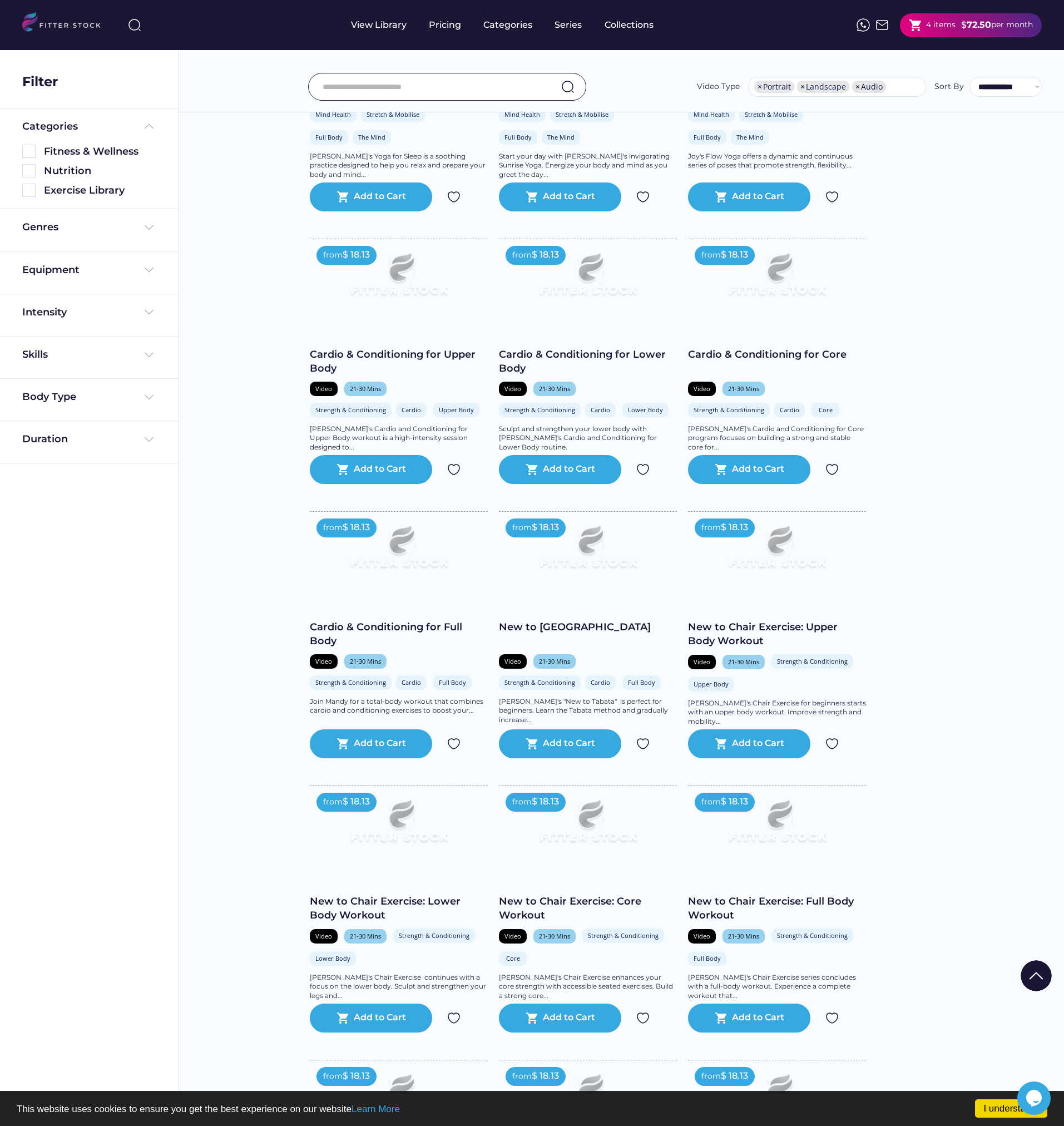
scroll to position [4284, 0]
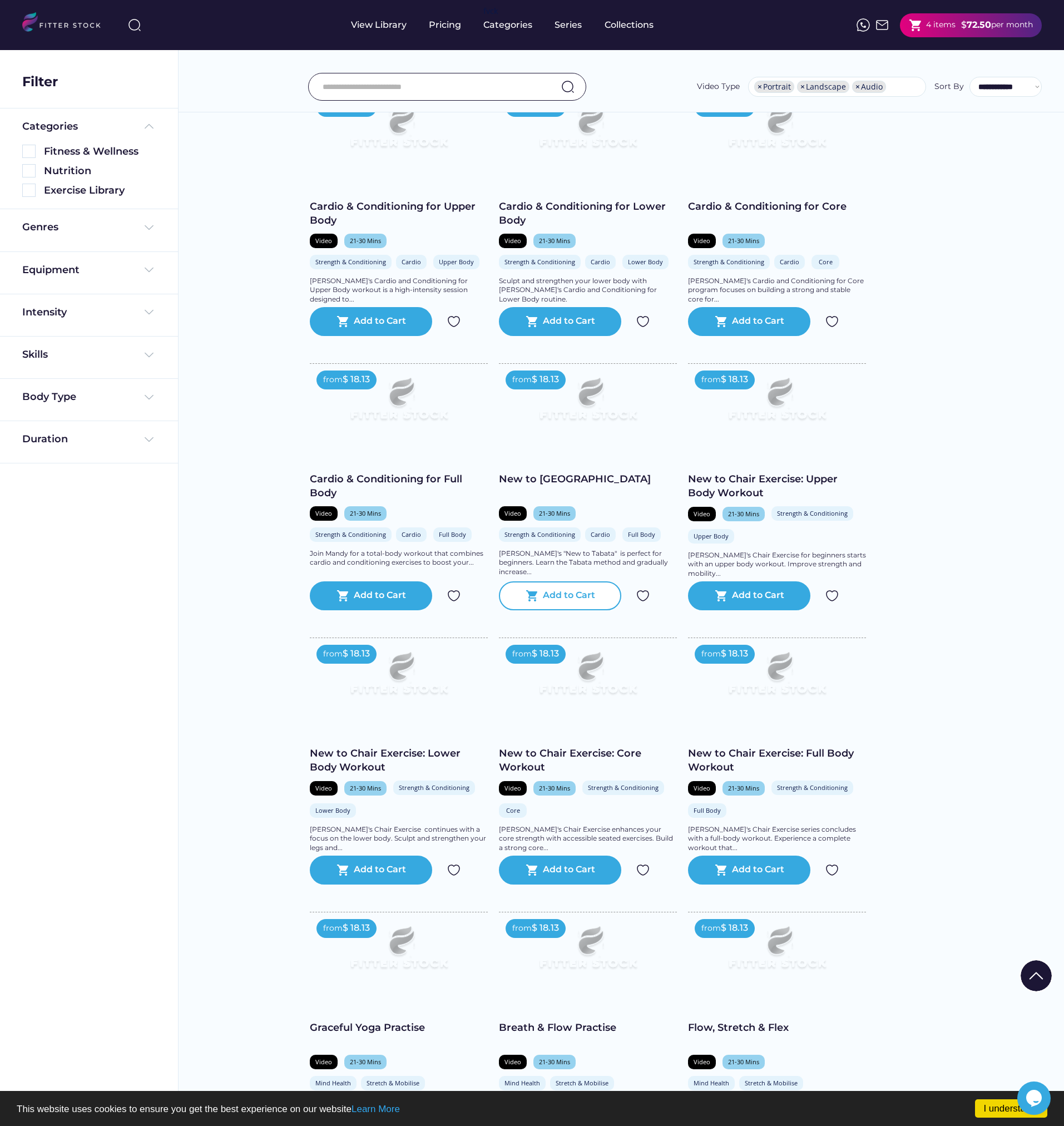
click at [589, 603] on div "Add to Cart" at bounding box center [568, 596] width 52 height 13
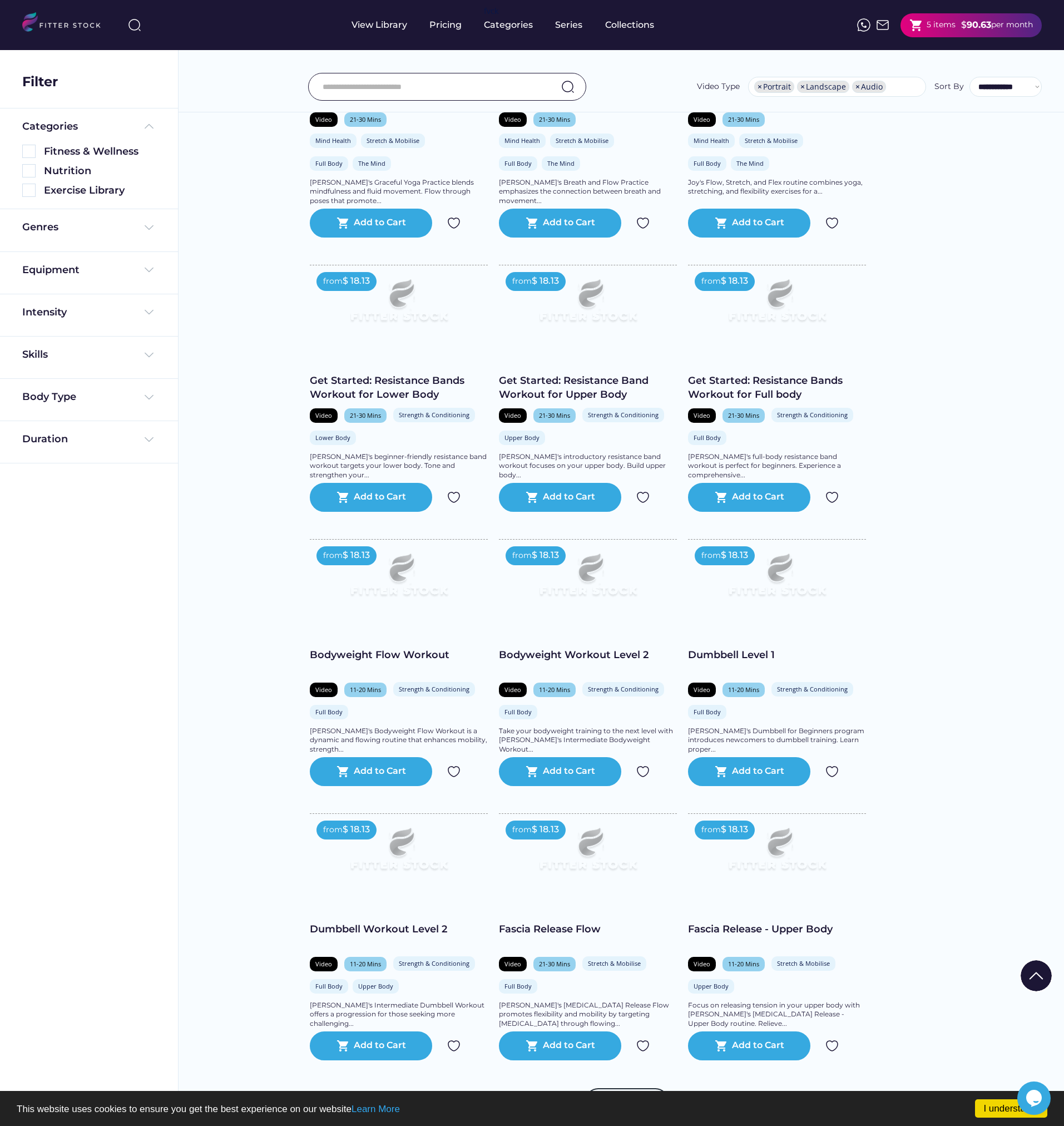
scroll to position [5230, 0]
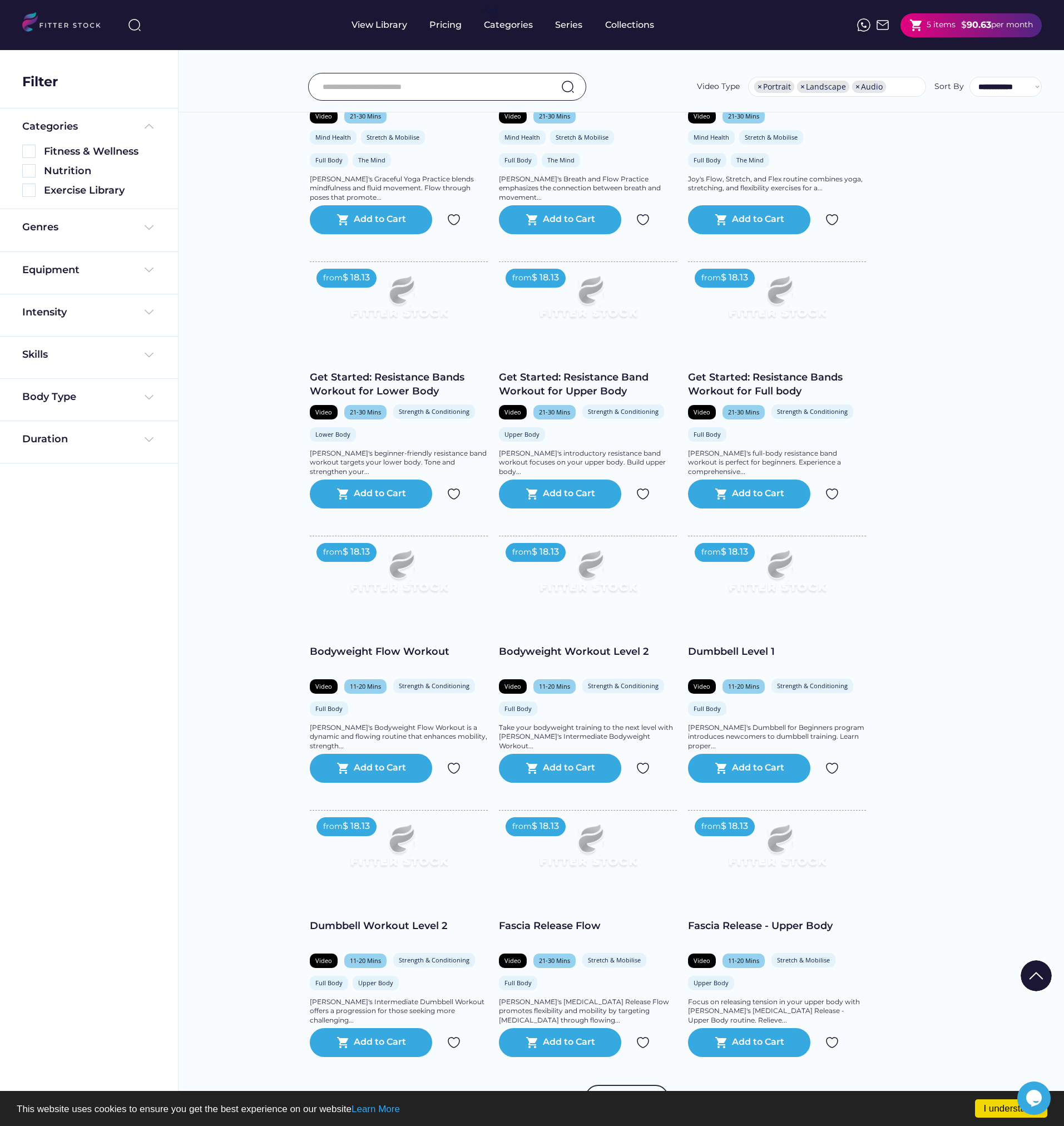
click at [964, 22] on div "$" at bounding box center [964, 25] width 5 height 12
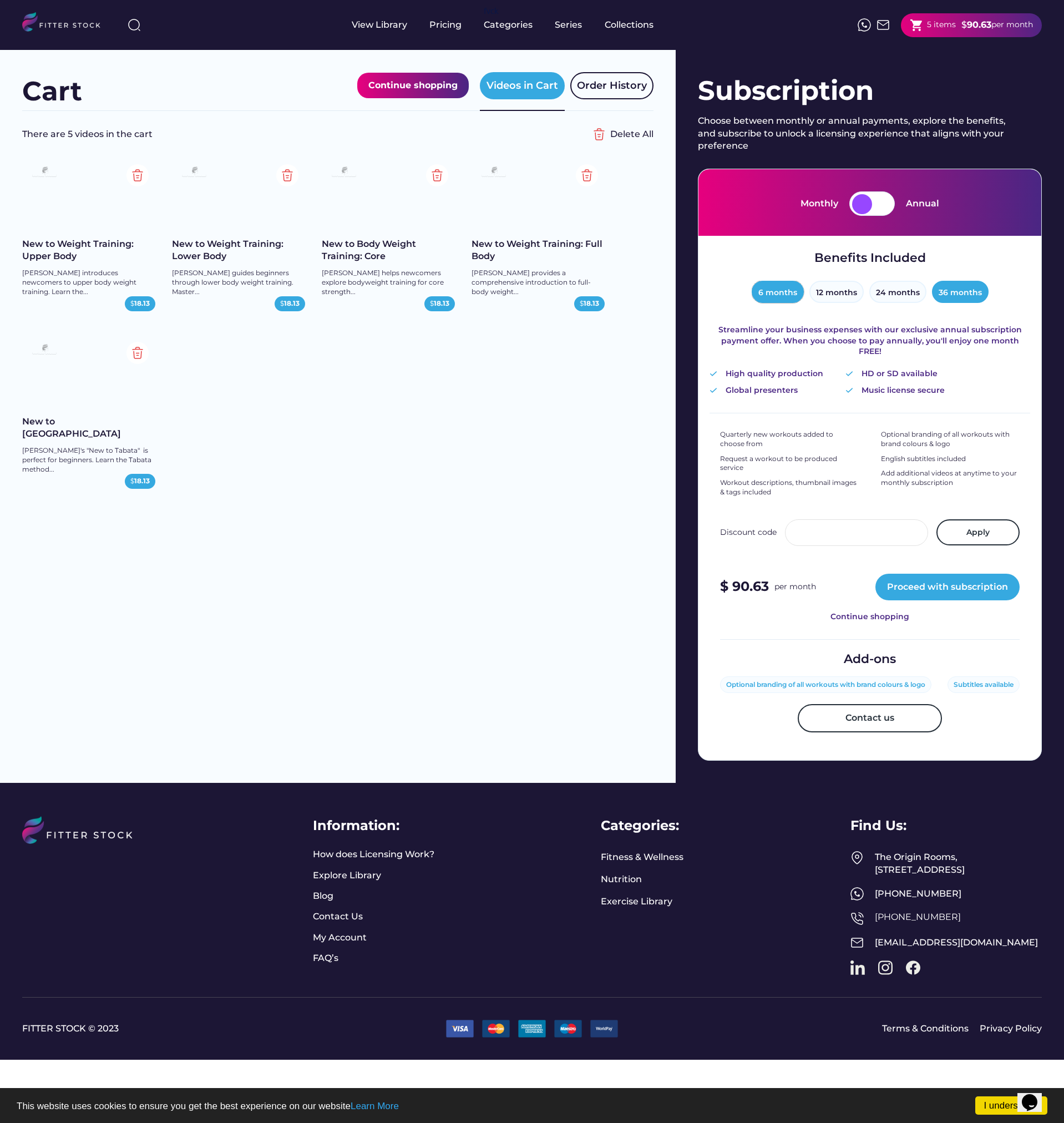
click at [781, 295] on button "6 months" at bounding box center [777, 292] width 52 height 22
click at [779, 291] on button "6 months" at bounding box center [777, 292] width 52 height 22
click at [775, 290] on button "6 months" at bounding box center [777, 292] width 52 height 22
drag, startPoint x: 812, startPoint y: 308, endPoint x: 827, endPoint y: 302, distance: 16.2
click at [827, 302] on div "12 months" at bounding box center [837, 294] width 54 height 28
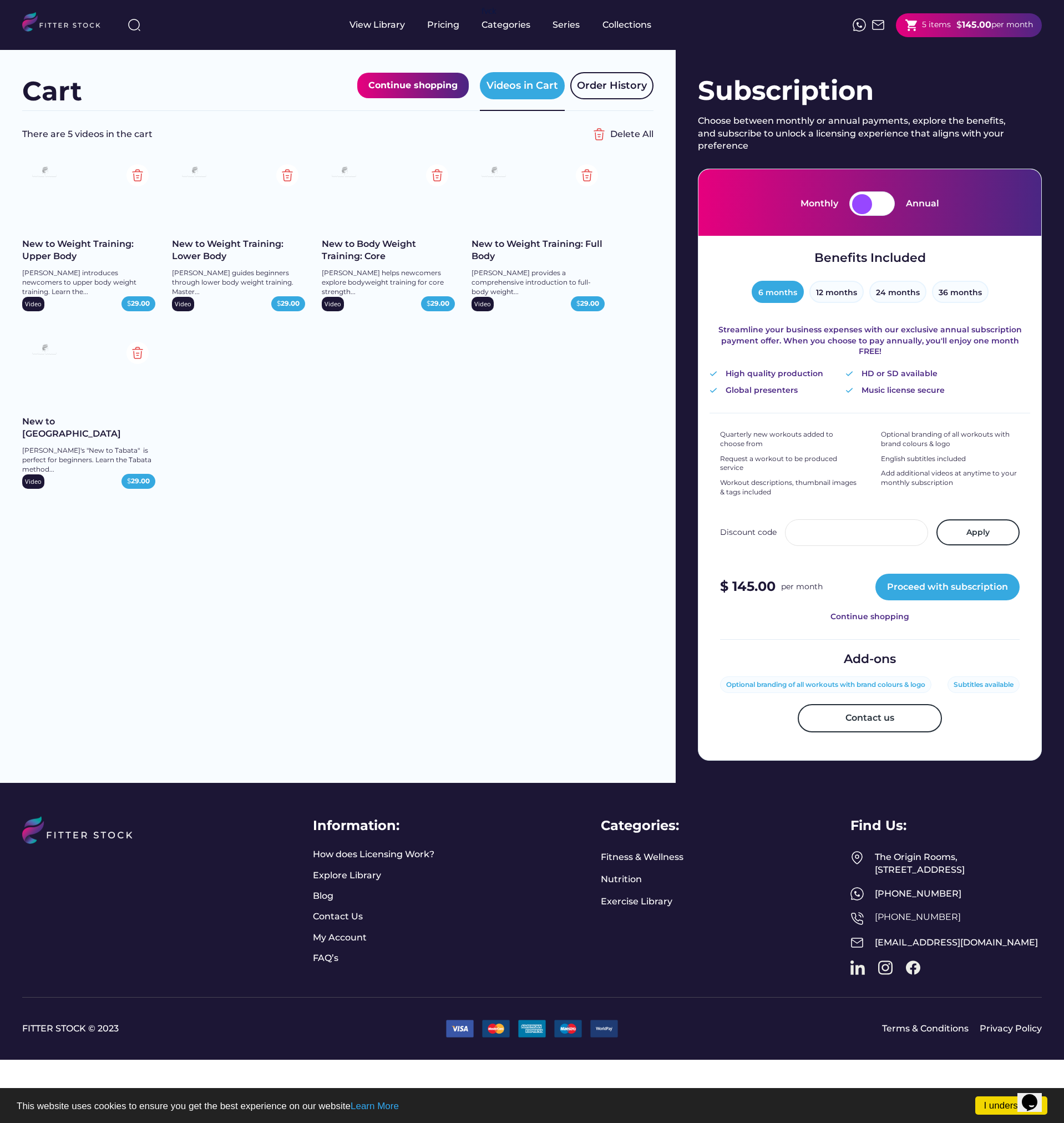
click at [833, 319] on div "Benefits Included 6 months 12 months 24 months 36 months Streamline your busine…" at bounding box center [870, 323] width 321 height 146
click at [784, 298] on button "6 months" at bounding box center [777, 292] width 52 height 22
click at [839, 292] on button "12 months" at bounding box center [837, 292] width 54 height 22
click at [969, 299] on button "36 months" at bounding box center [960, 292] width 56 height 22
click at [963, 286] on button "36 months" at bounding box center [960, 292] width 56 height 22
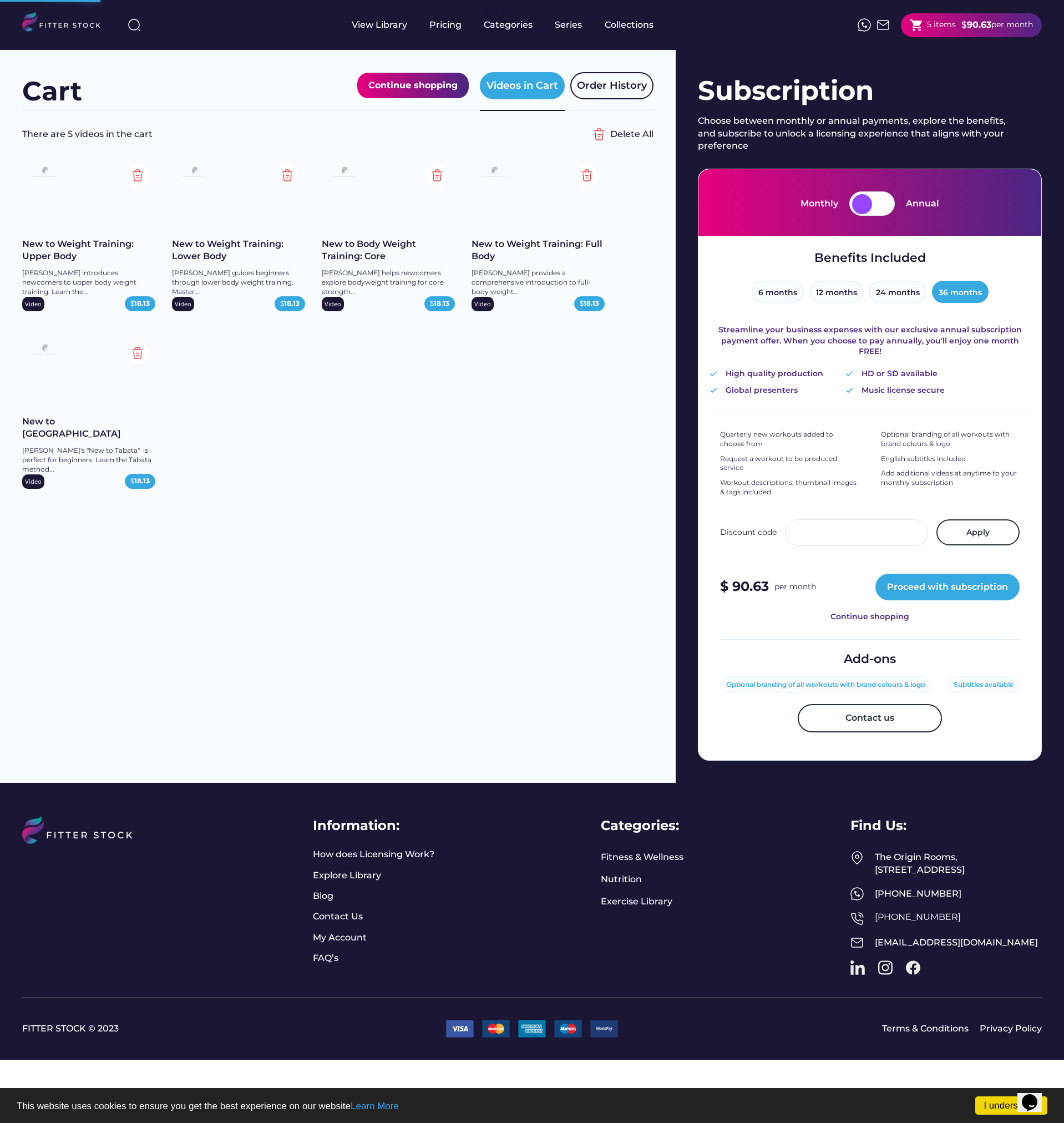
click at [858, 207] on div at bounding box center [862, 204] width 20 height 20
click at [873, 210] on div at bounding box center [871, 204] width 46 height 25
click at [867, 205] on div at bounding box center [862, 204] width 20 height 20
click at [870, 206] on div at bounding box center [862, 204] width 20 height 20
click at [916, 580] on button "Proceed with subscription" at bounding box center [947, 587] width 145 height 26
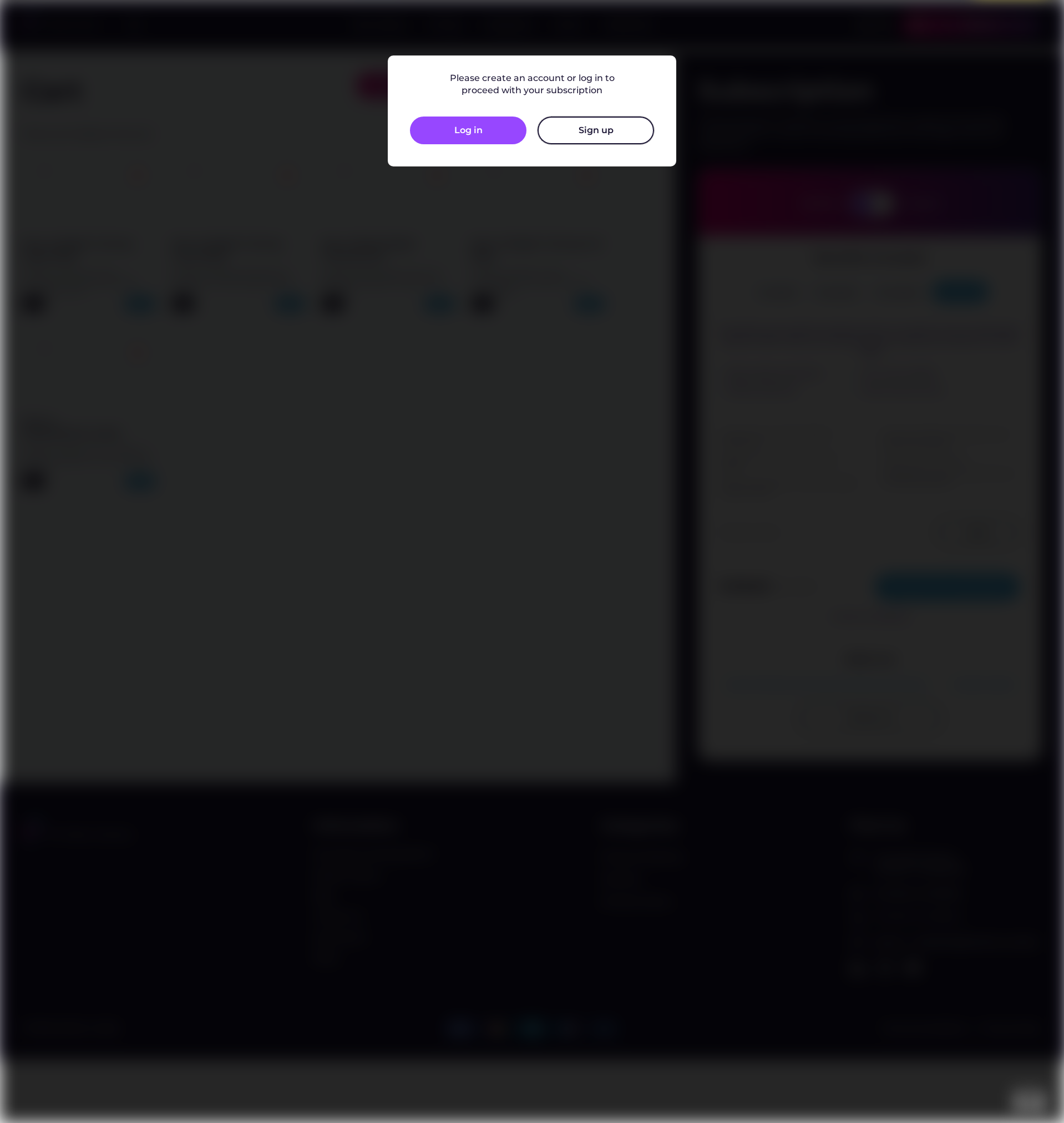
click at [620, 128] on button "Sign up" at bounding box center [595, 131] width 117 height 28
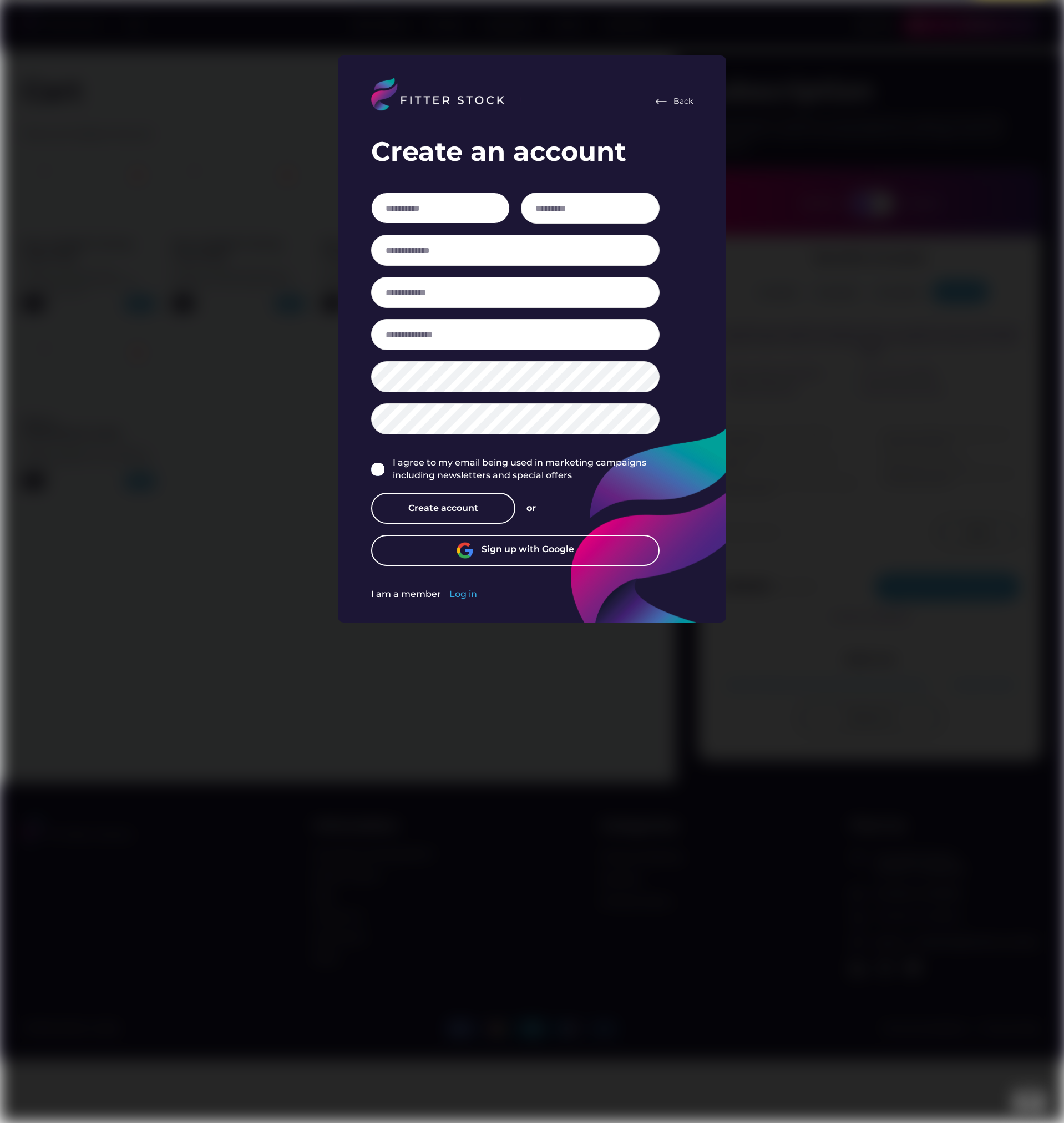
click at [448, 205] on input "input" at bounding box center [440, 208] width 138 height 31
type input "********"
type input "*****"
type input "**********"
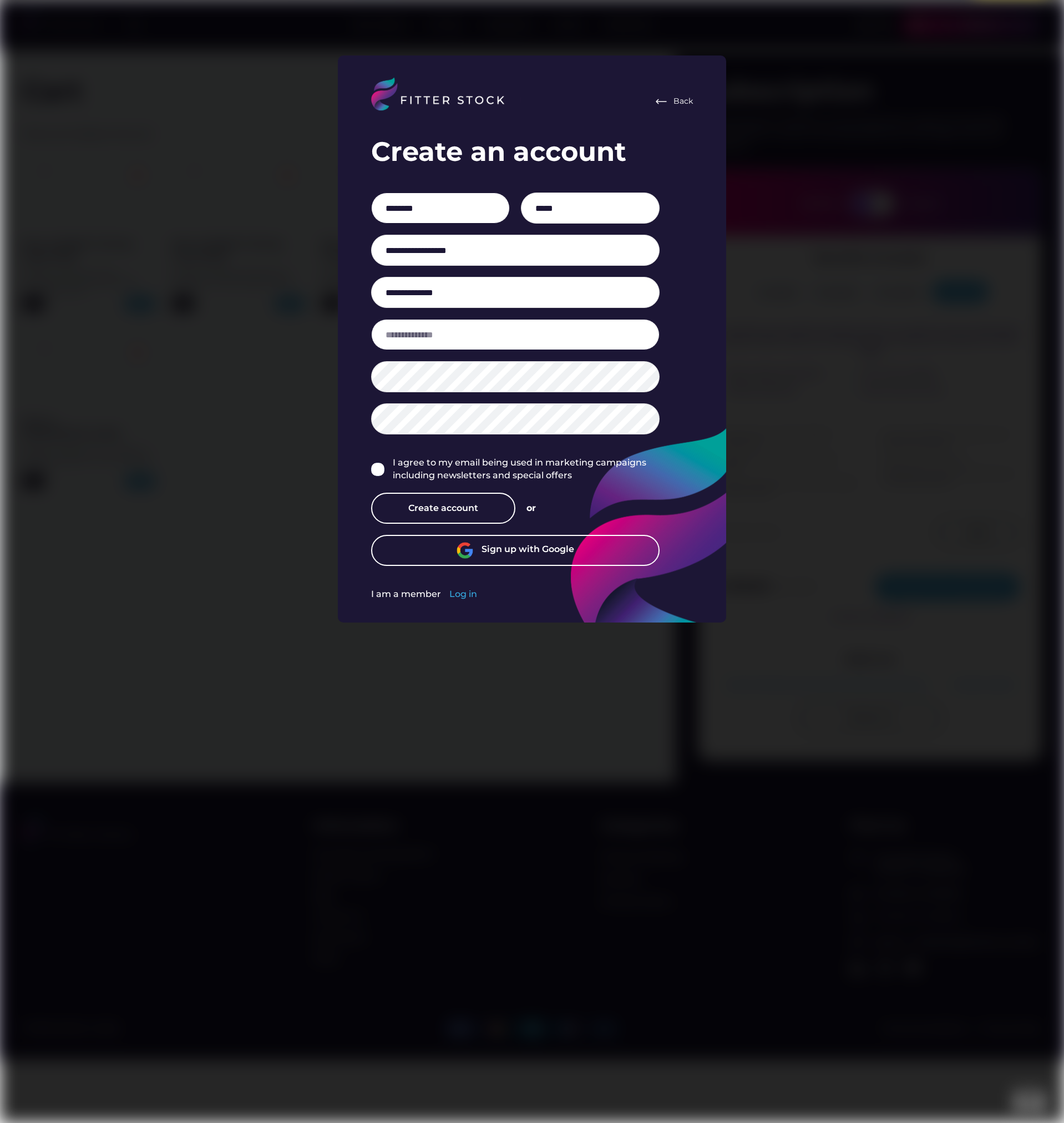
click at [464, 333] on input "input" at bounding box center [515, 335] width 288 height 31
click at [374, 469] on img at bounding box center [377, 469] width 13 height 13
click at [414, 507] on button "Create account" at bounding box center [443, 508] width 145 height 31
click at [386, 336] on input "input" at bounding box center [515, 335] width 288 height 31
type input "**********"
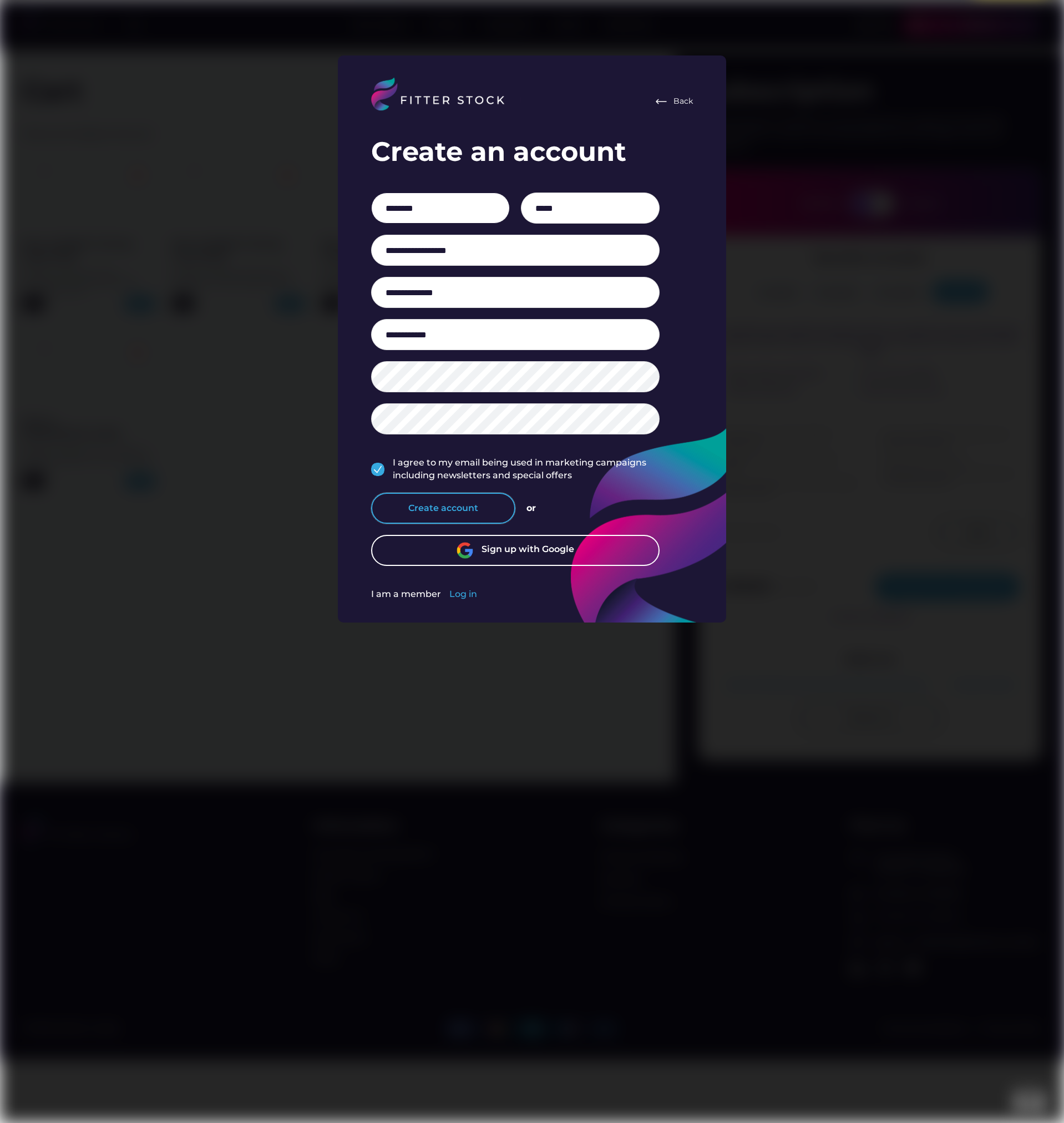
click at [441, 508] on button "Create account" at bounding box center [443, 508] width 145 height 31
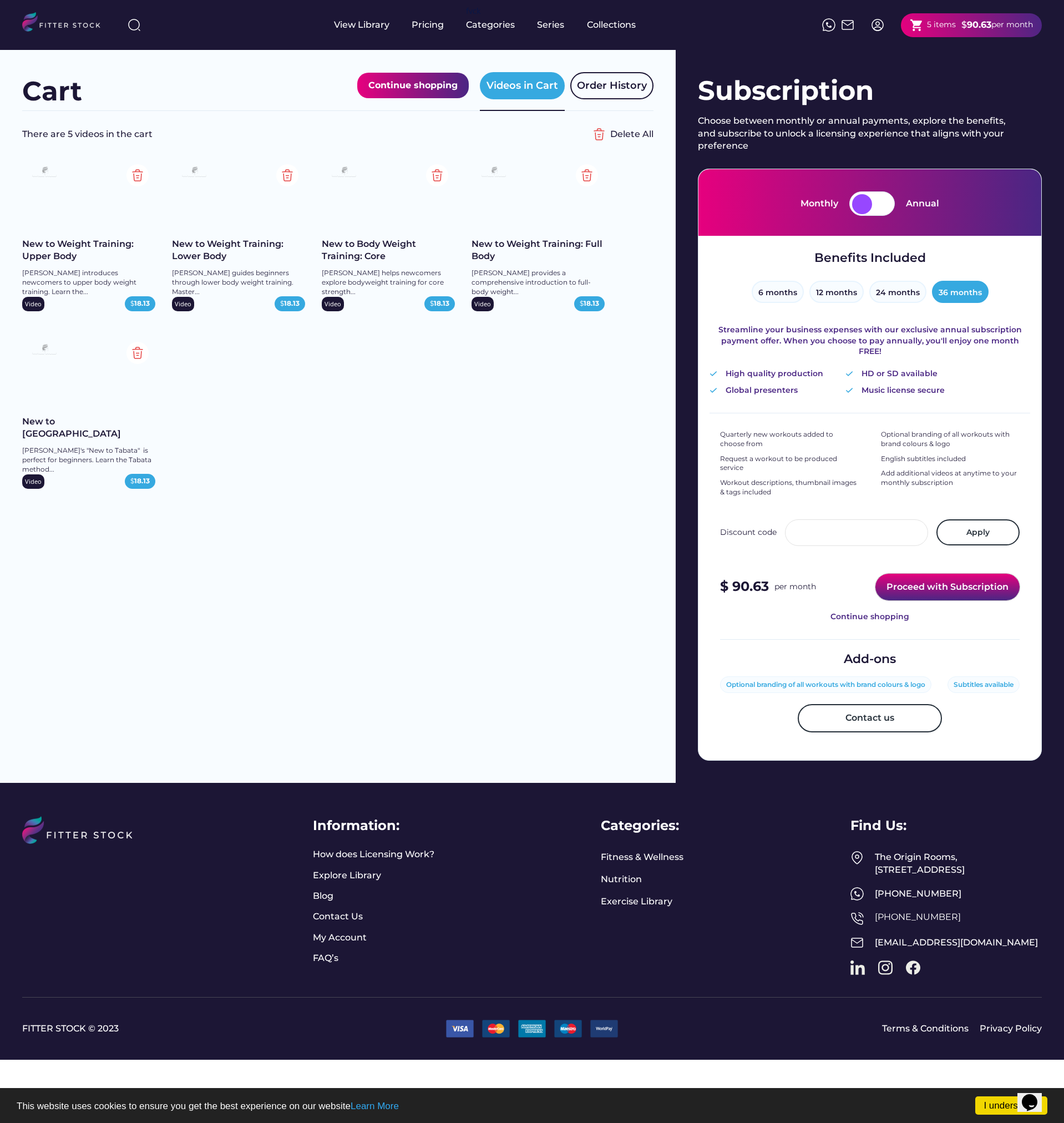
click at [941, 576] on button "Proceed with Subscription" at bounding box center [947, 587] width 145 height 26
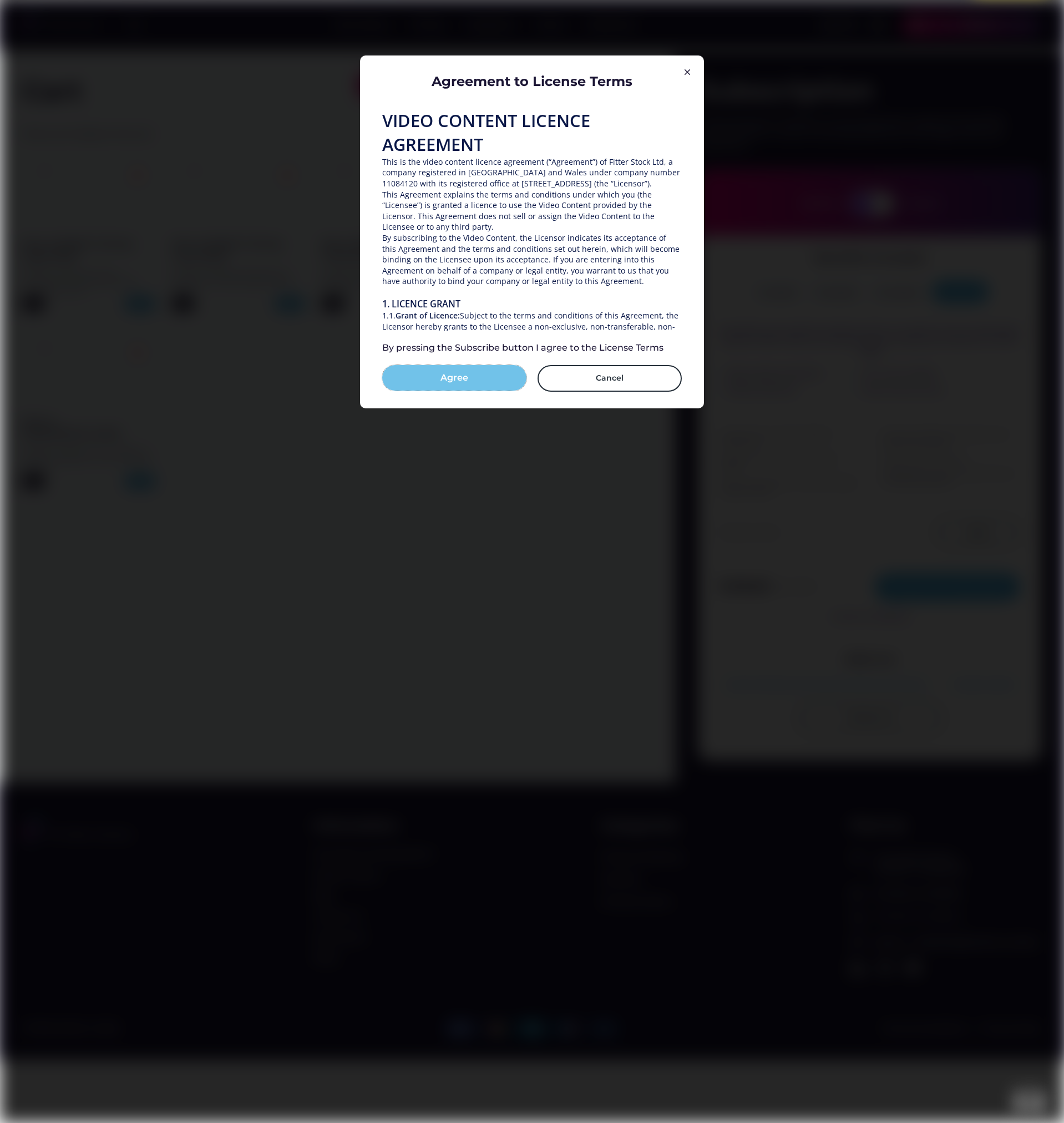
click at [444, 387] on button "Agree" at bounding box center [454, 377] width 145 height 26
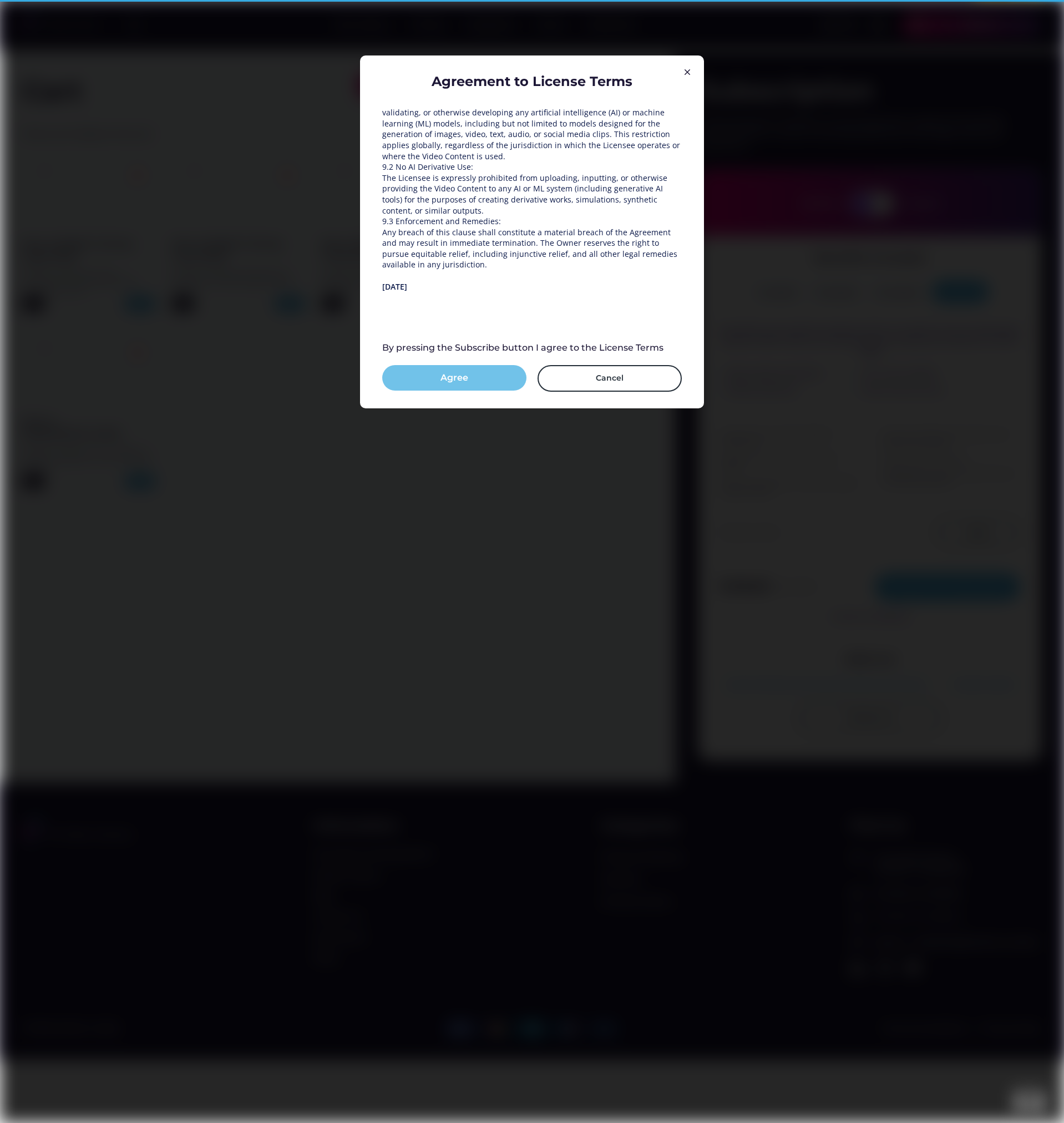
scroll to position [1592, 0]
click at [449, 385] on button "Subscribe" at bounding box center [454, 377] width 145 height 26
click at [475, 375] on button "Subscribe" at bounding box center [454, 377] width 145 height 26
click at [495, 309] on div at bounding box center [531, 316] width 299 height 25
click at [500, 380] on button "Subscribe" at bounding box center [454, 377] width 145 height 26
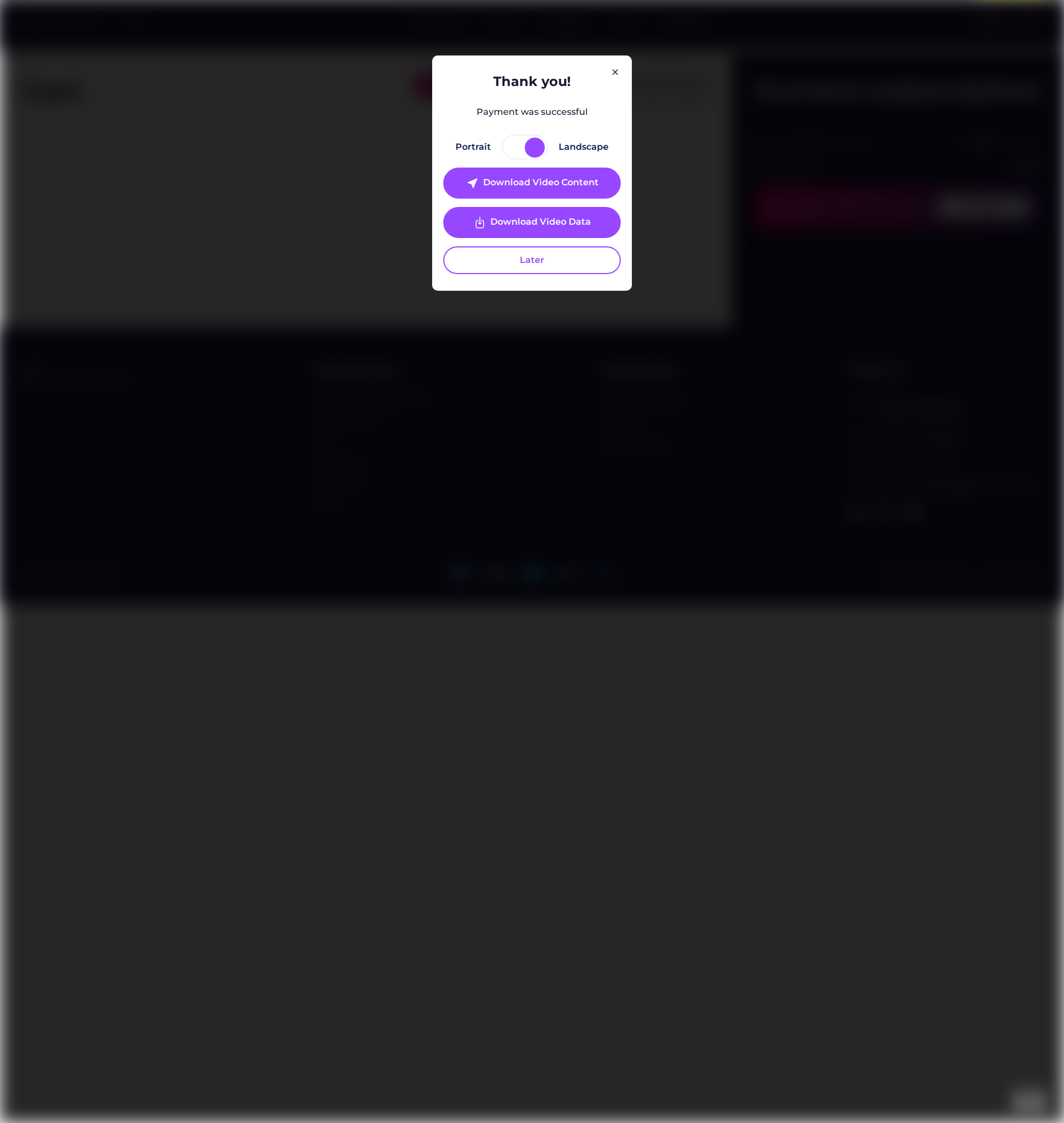
click at [534, 149] on div at bounding box center [535, 148] width 20 height 20
click at [513, 148] on div at bounding box center [515, 148] width 20 height 20
click at [520, 141] on div at bounding box center [515, 148] width 20 height 20
click at [516, 142] on div at bounding box center [515, 148] width 20 height 20
click at [511, 150] on div at bounding box center [515, 148] width 20 height 20
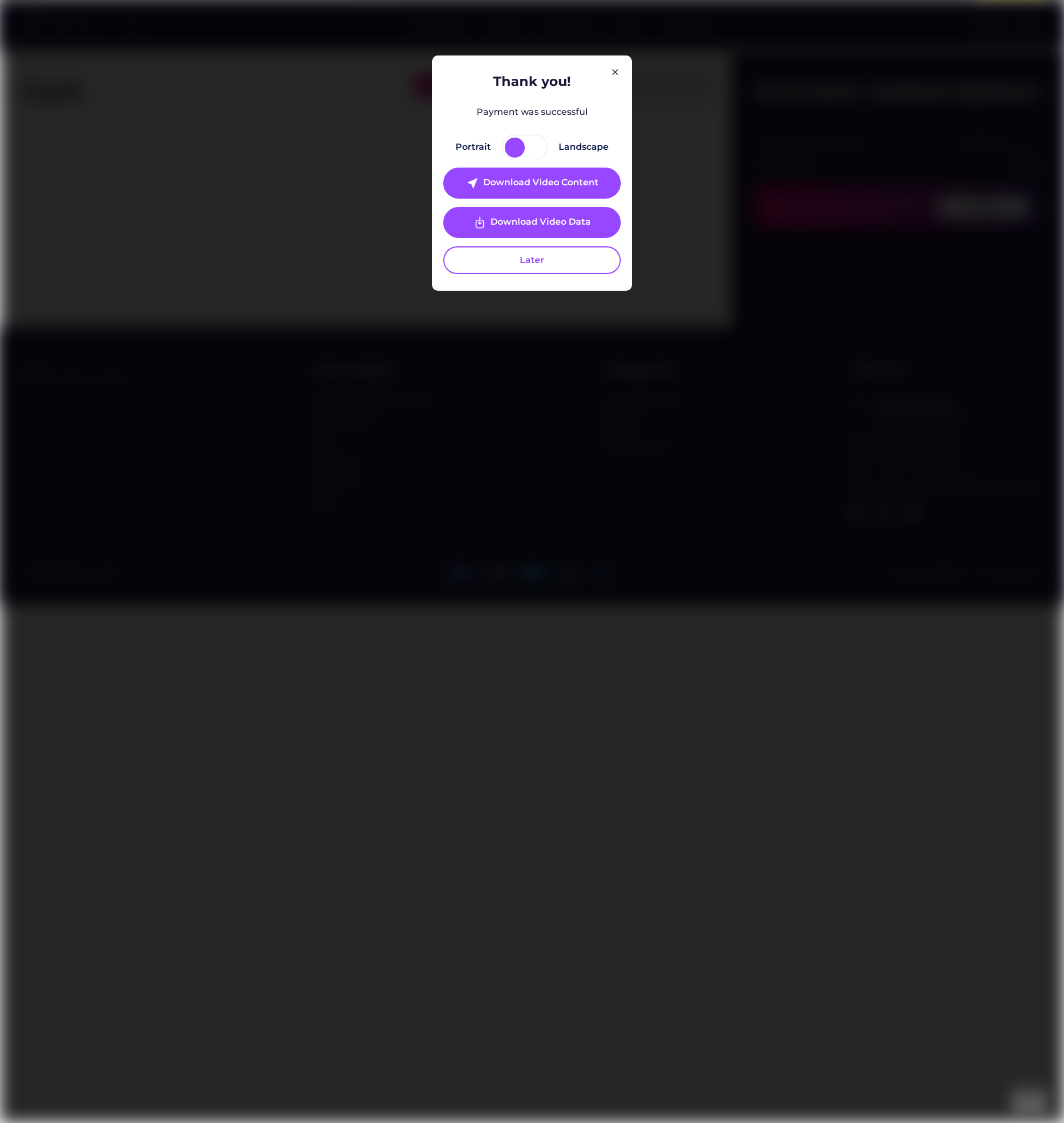
click at [537, 150] on div at bounding box center [535, 148] width 20 height 20
click at [510, 178] on div "Download Video Content" at bounding box center [541, 183] width 115 height 13
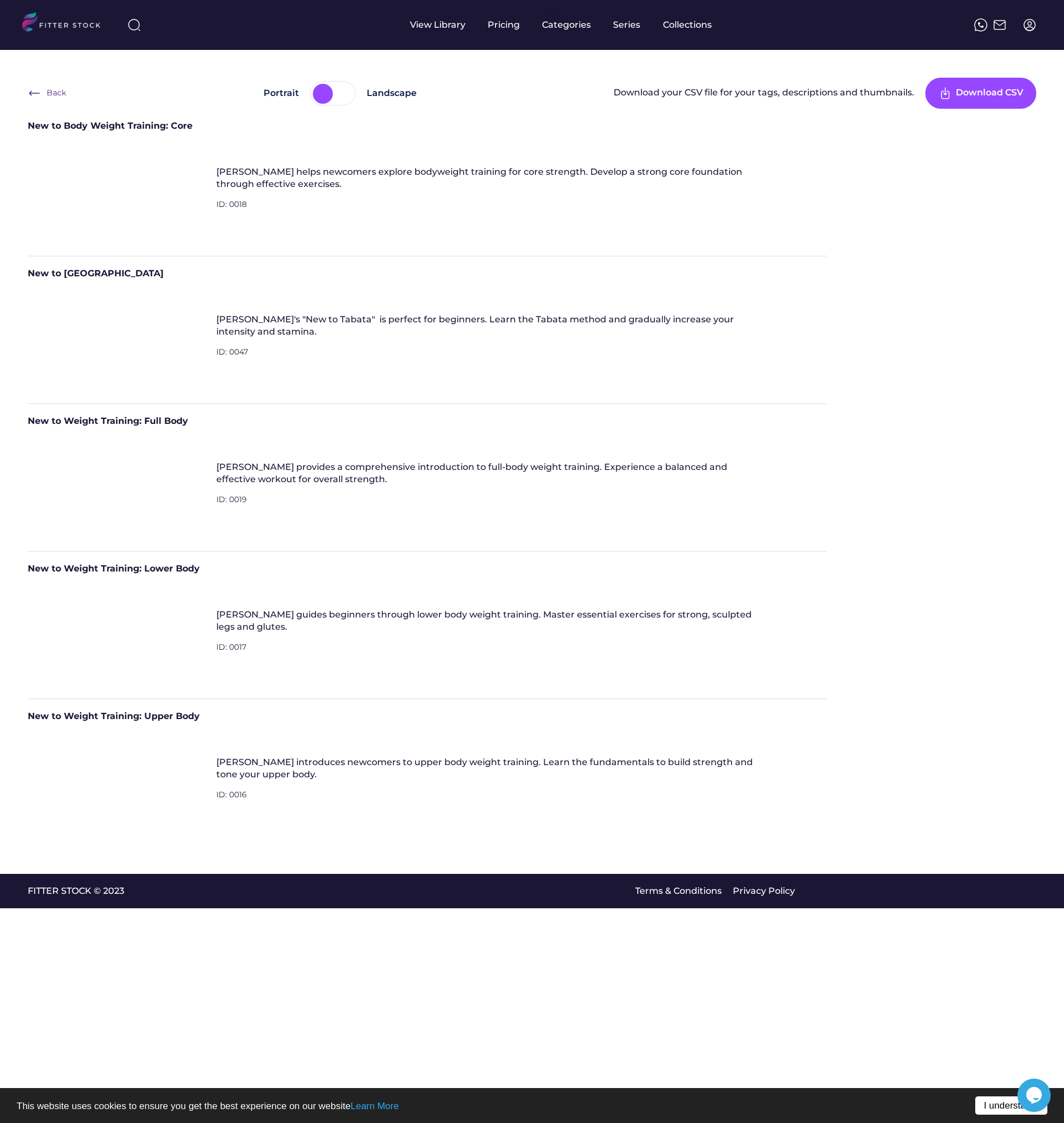
click at [998, 1106] on link "I understand!" at bounding box center [1011, 1106] width 72 height 19
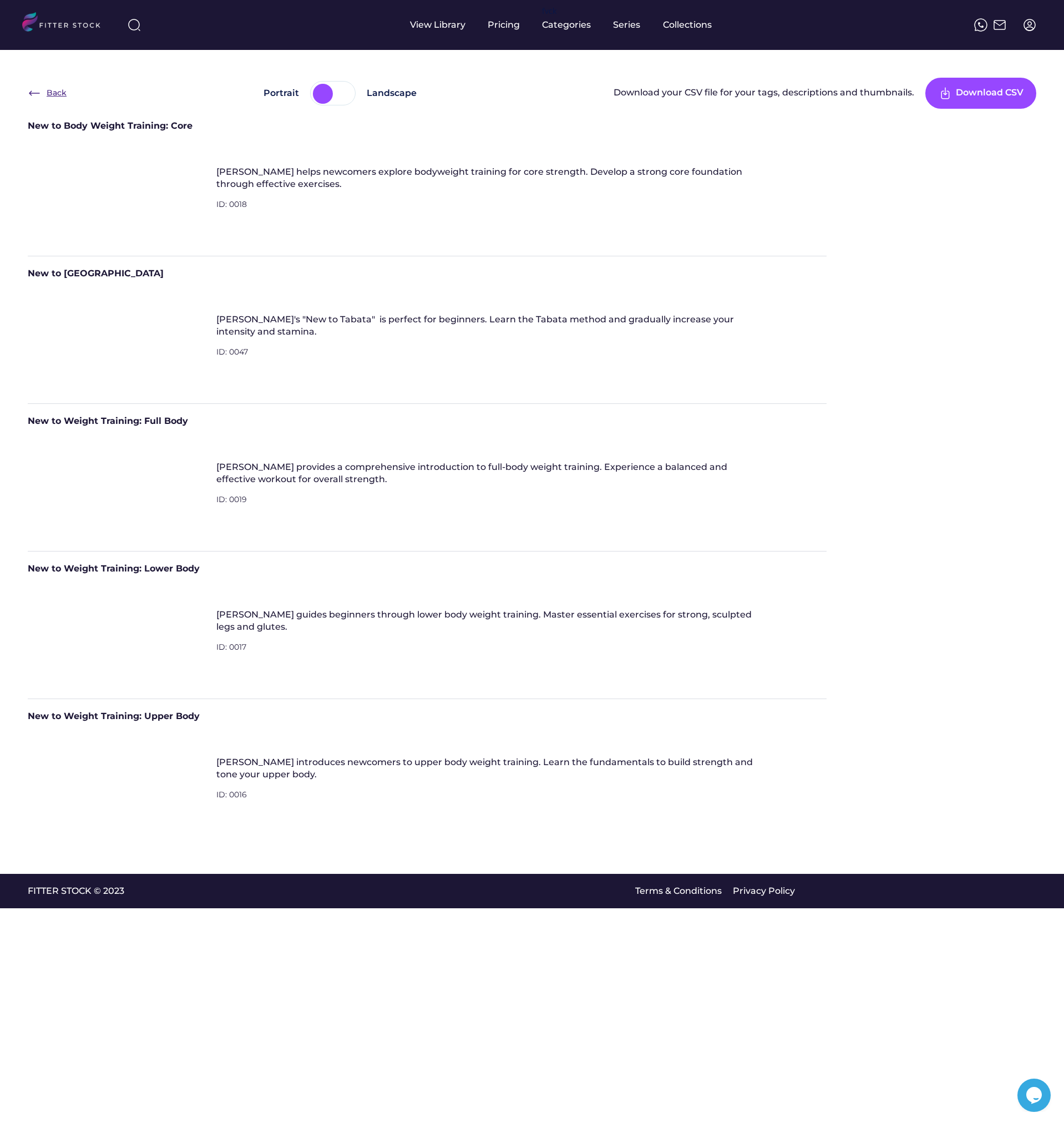
click at [63, 87] on div "Back" at bounding box center [56, 93] width 20 height 11
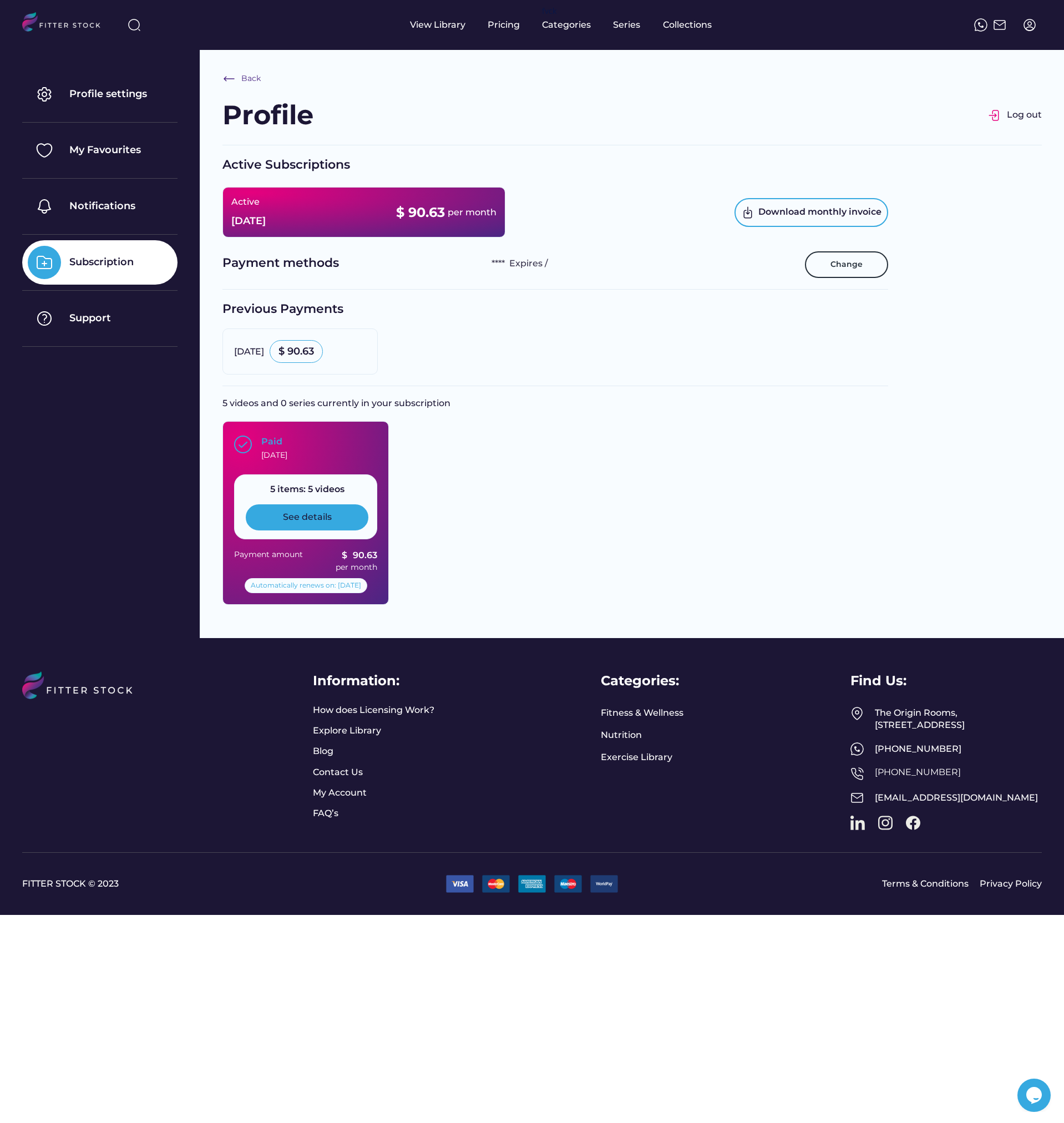
click at [313, 514] on div "See details" at bounding box center [307, 517] width 49 height 12
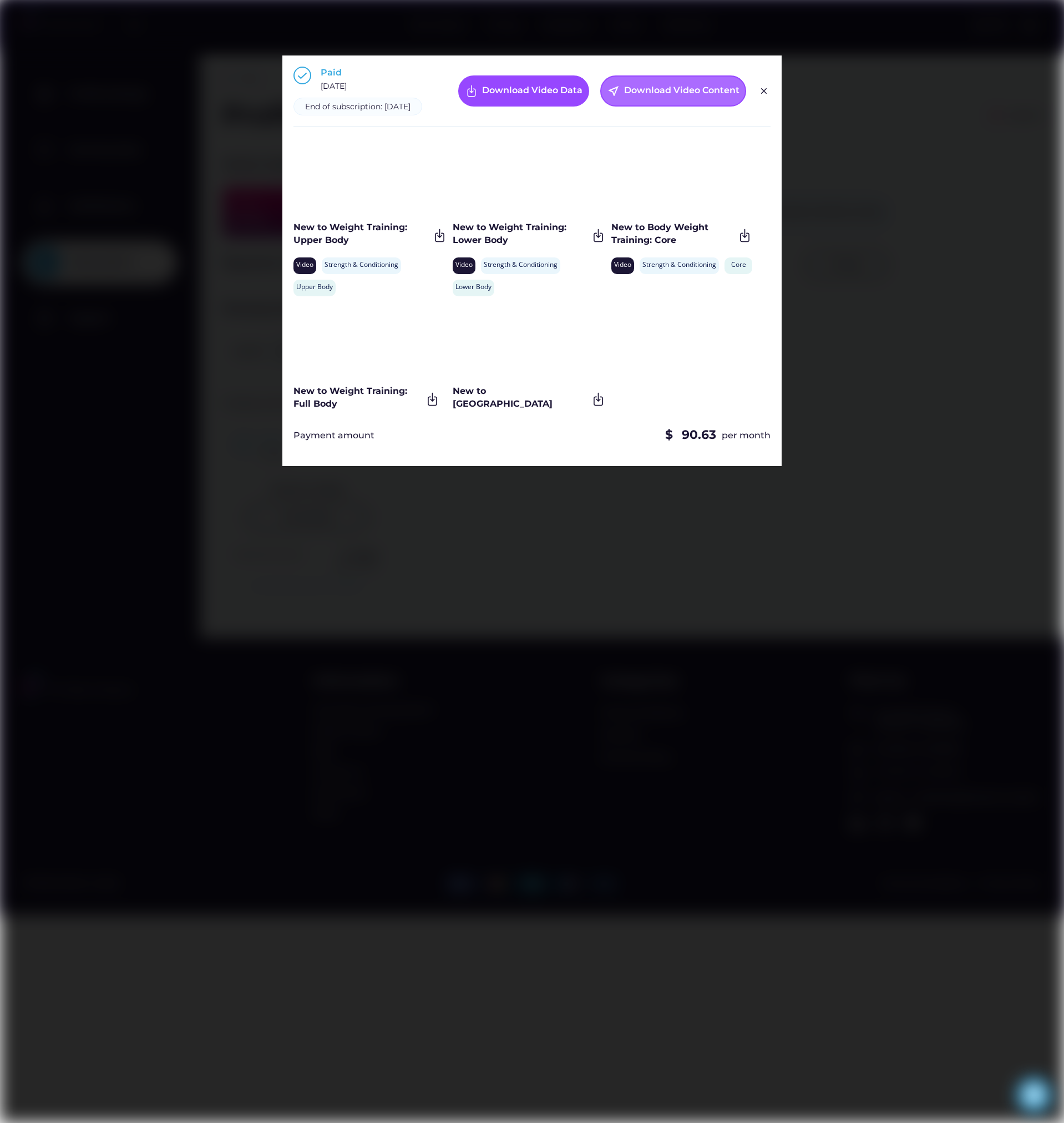
click at [630, 97] on div "Download Video Content" at bounding box center [681, 90] width 115 height 13
click at [436, 243] on img at bounding box center [439, 235] width 15 height 15
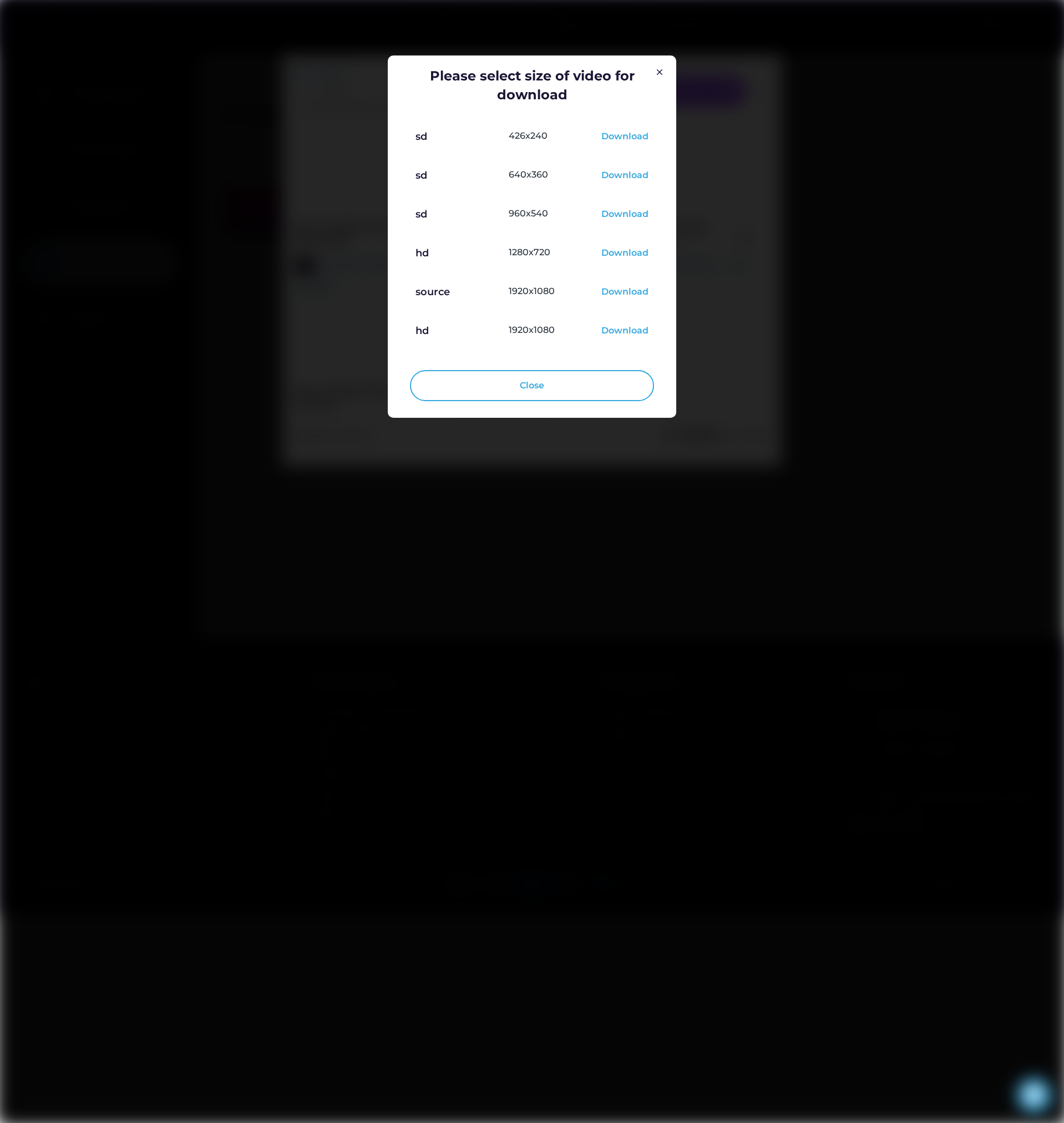
click at [633, 251] on div "Download" at bounding box center [625, 253] width 47 height 13
click at [657, 73] on img at bounding box center [659, 72] width 13 height 13
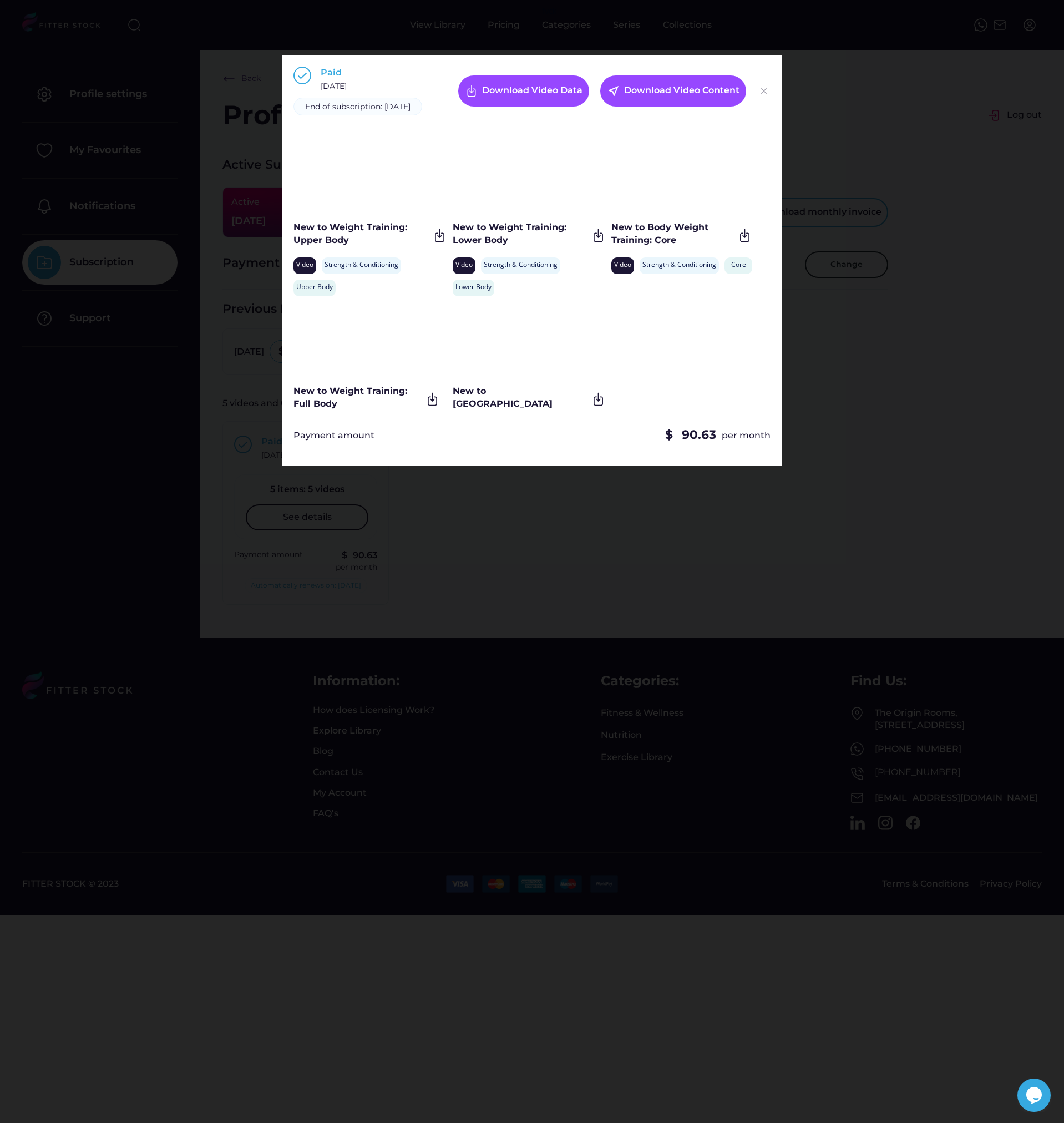
click at [765, 97] on img at bounding box center [763, 90] width 13 height 13
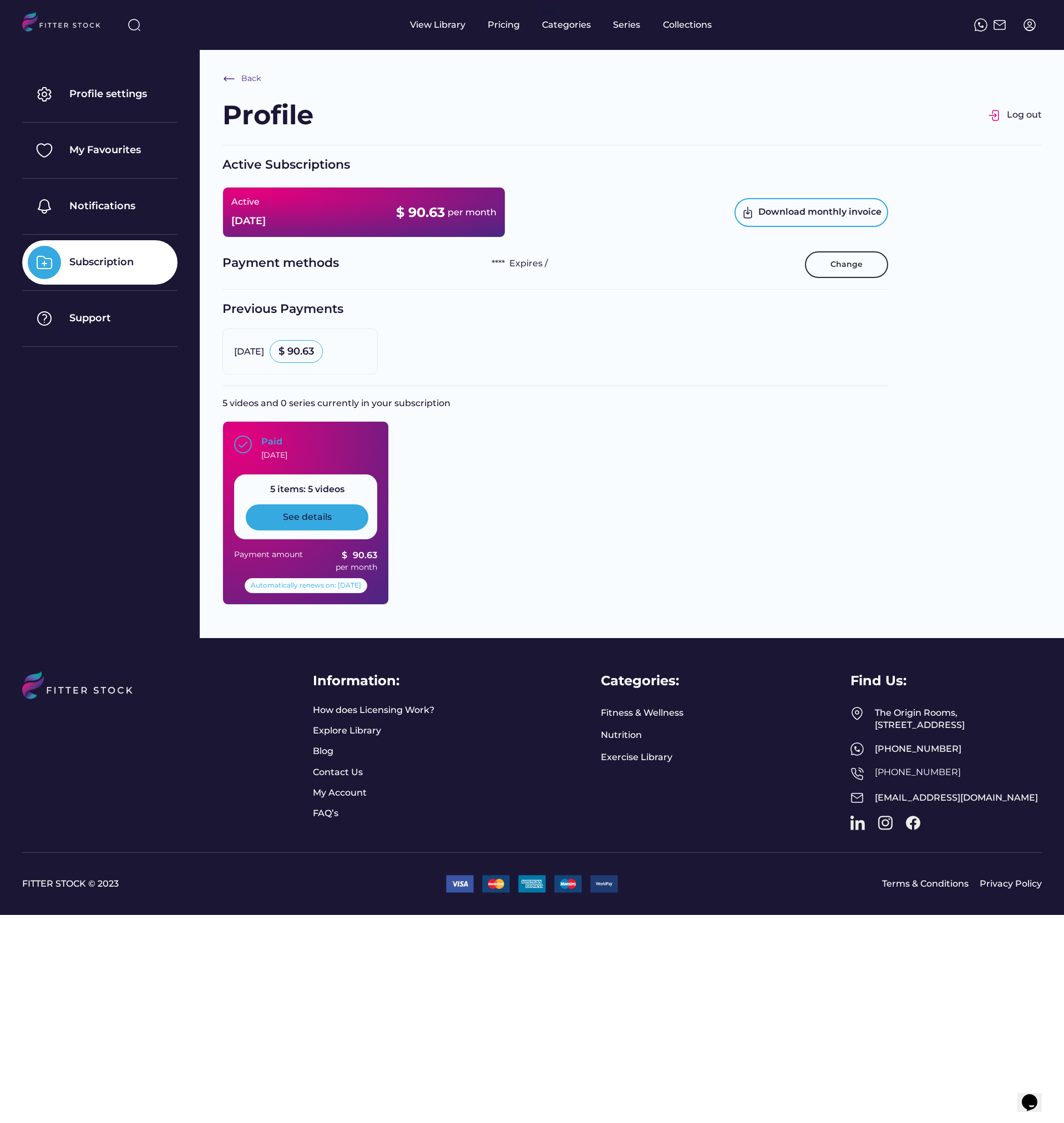
click at [312, 521] on div "See details" at bounding box center [307, 517] width 49 height 12
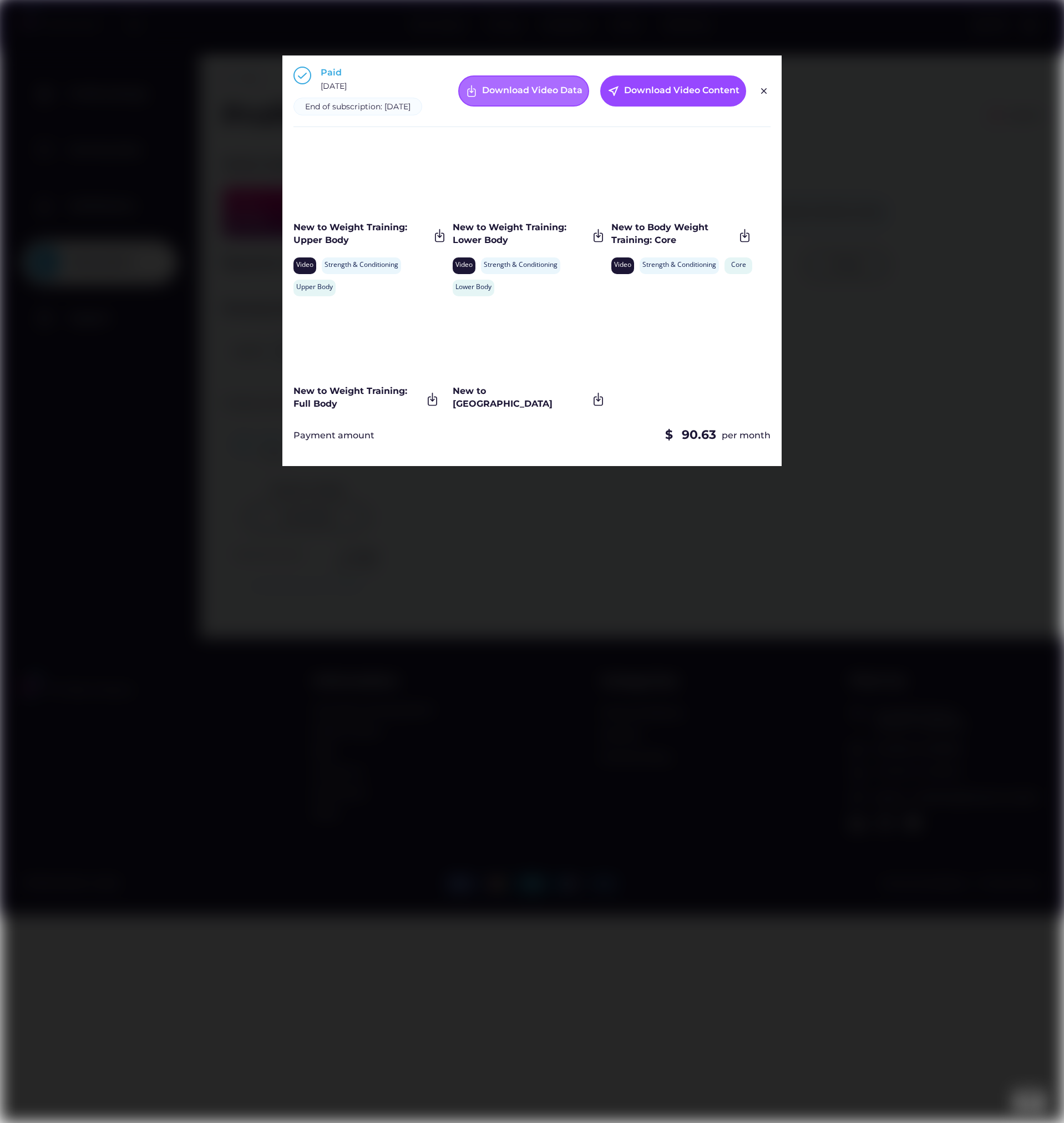
click at [535, 97] on div "Download Video Data" at bounding box center [532, 90] width 101 height 13
click at [708, 97] on div "Download Video Content" at bounding box center [681, 90] width 115 height 13
click at [598, 243] on img at bounding box center [598, 235] width 15 height 15
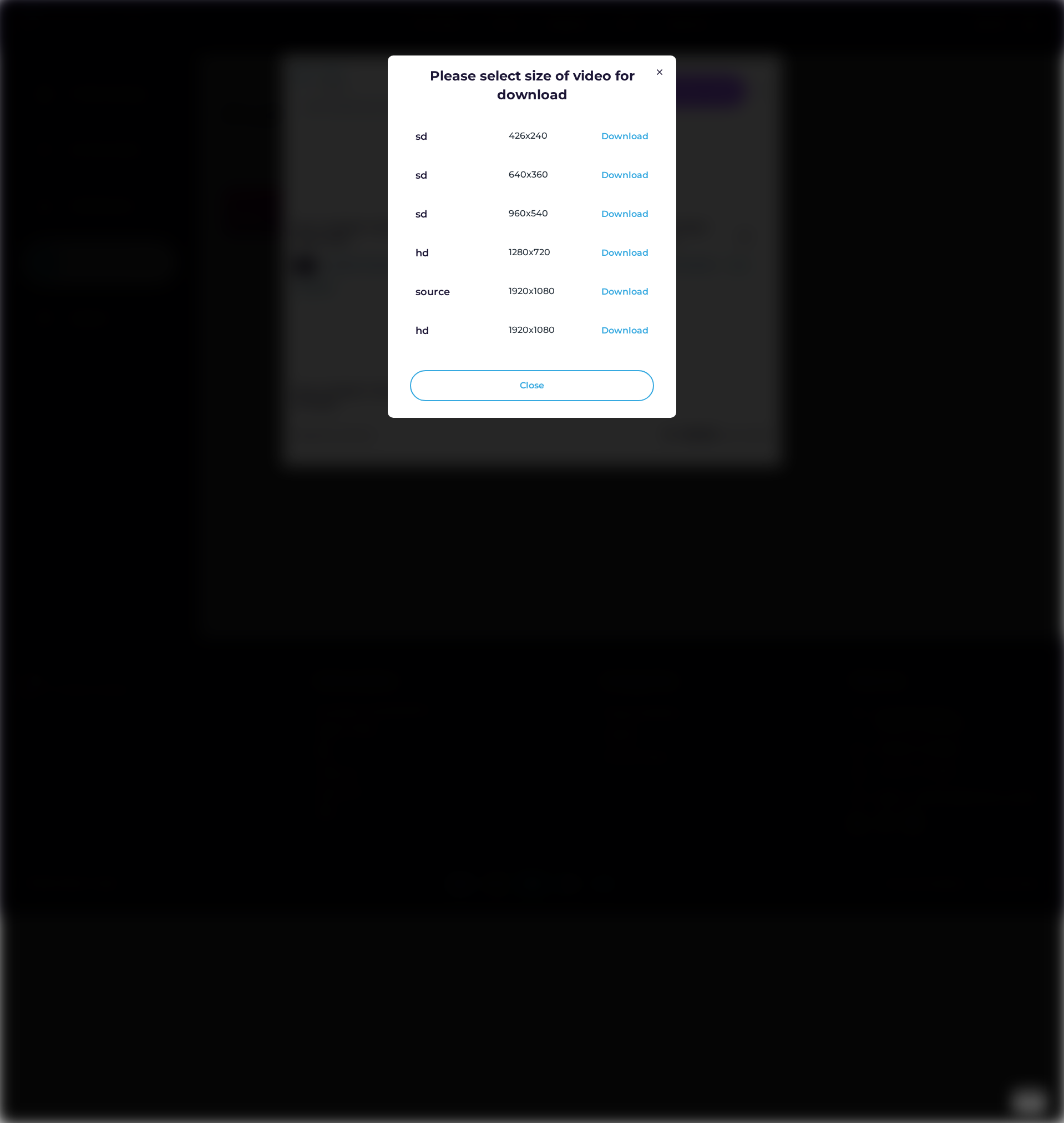
click at [622, 251] on div "Download" at bounding box center [625, 253] width 47 height 13
click at [663, 73] on img at bounding box center [659, 72] width 13 height 13
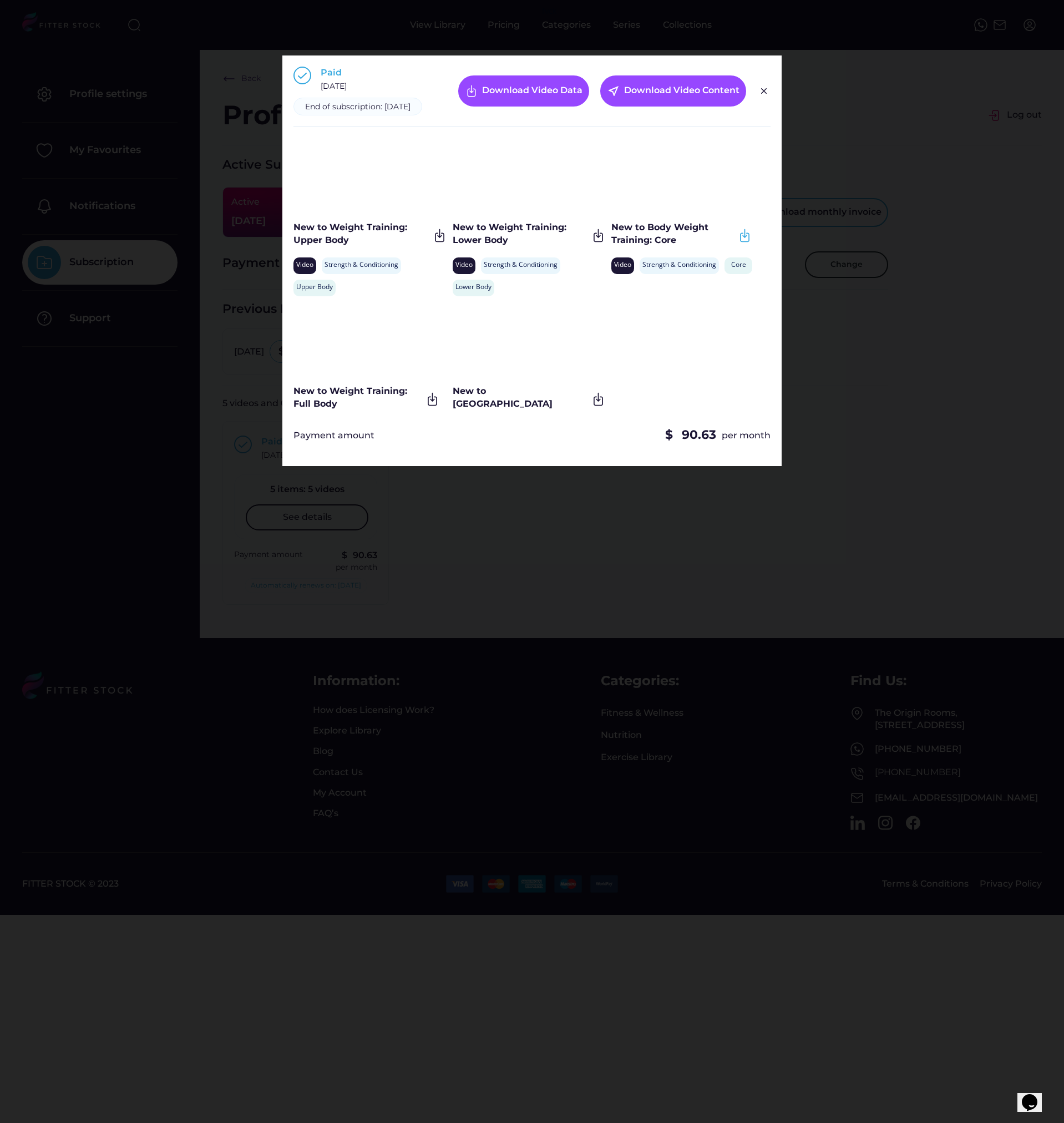
click at [745, 243] on img at bounding box center [744, 235] width 15 height 15
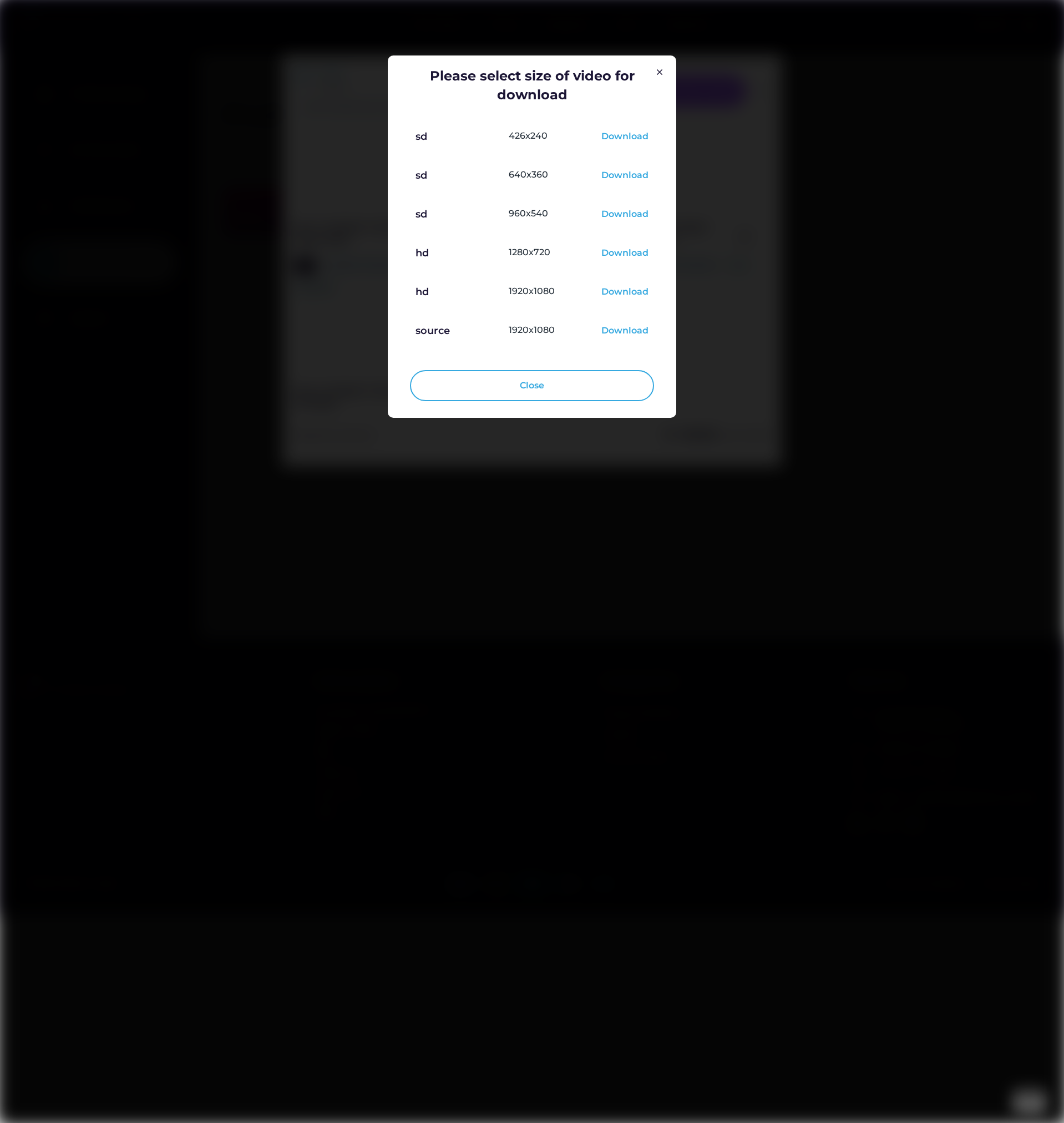
click at [626, 252] on div "Download" at bounding box center [625, 253] width 47 height 13
click at [656, 68] on img at bounding box center [659, 72] width 13 height 13
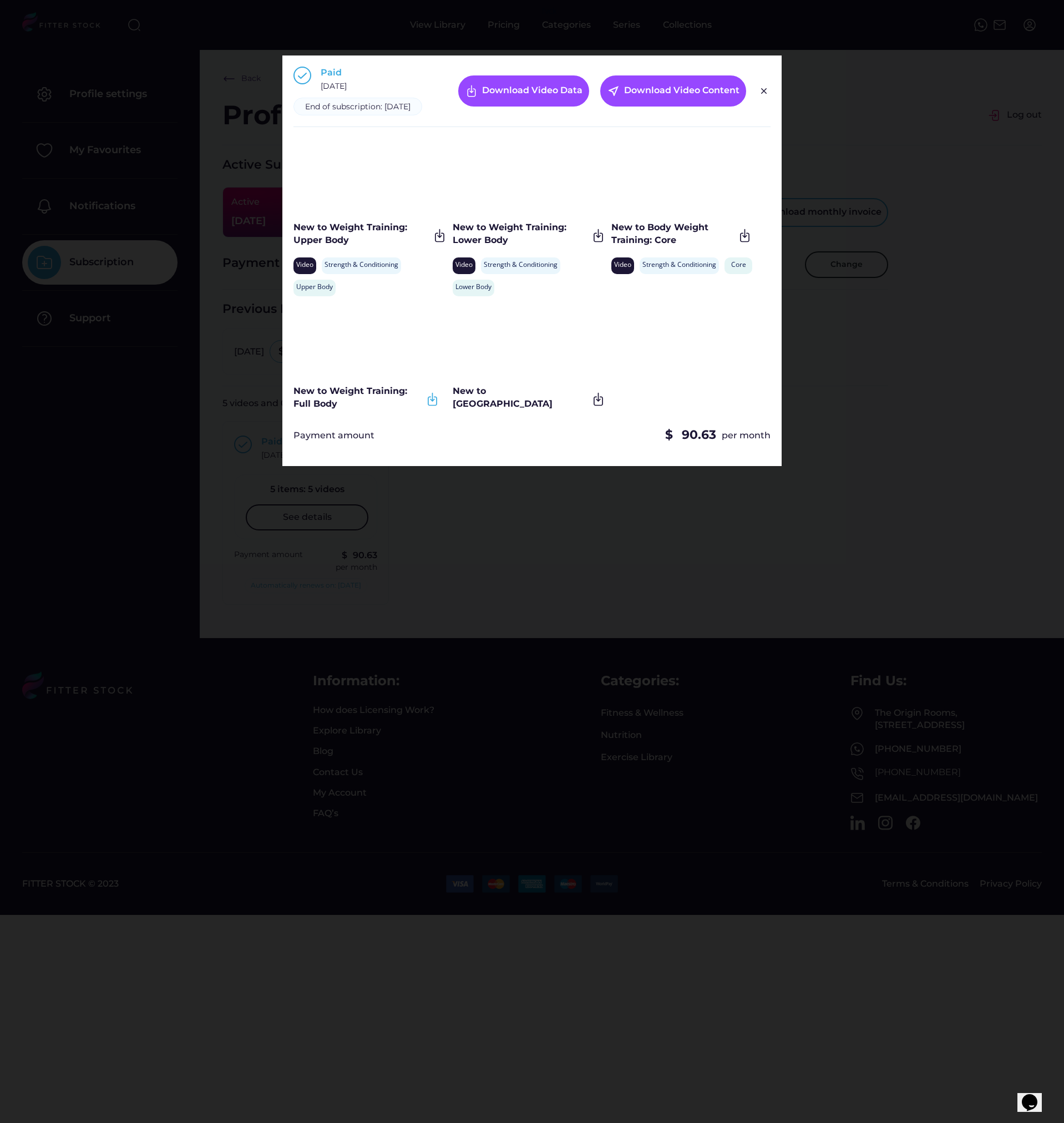
click at [432, 407] on img at bounding box center [432, 399] width 15 height 15
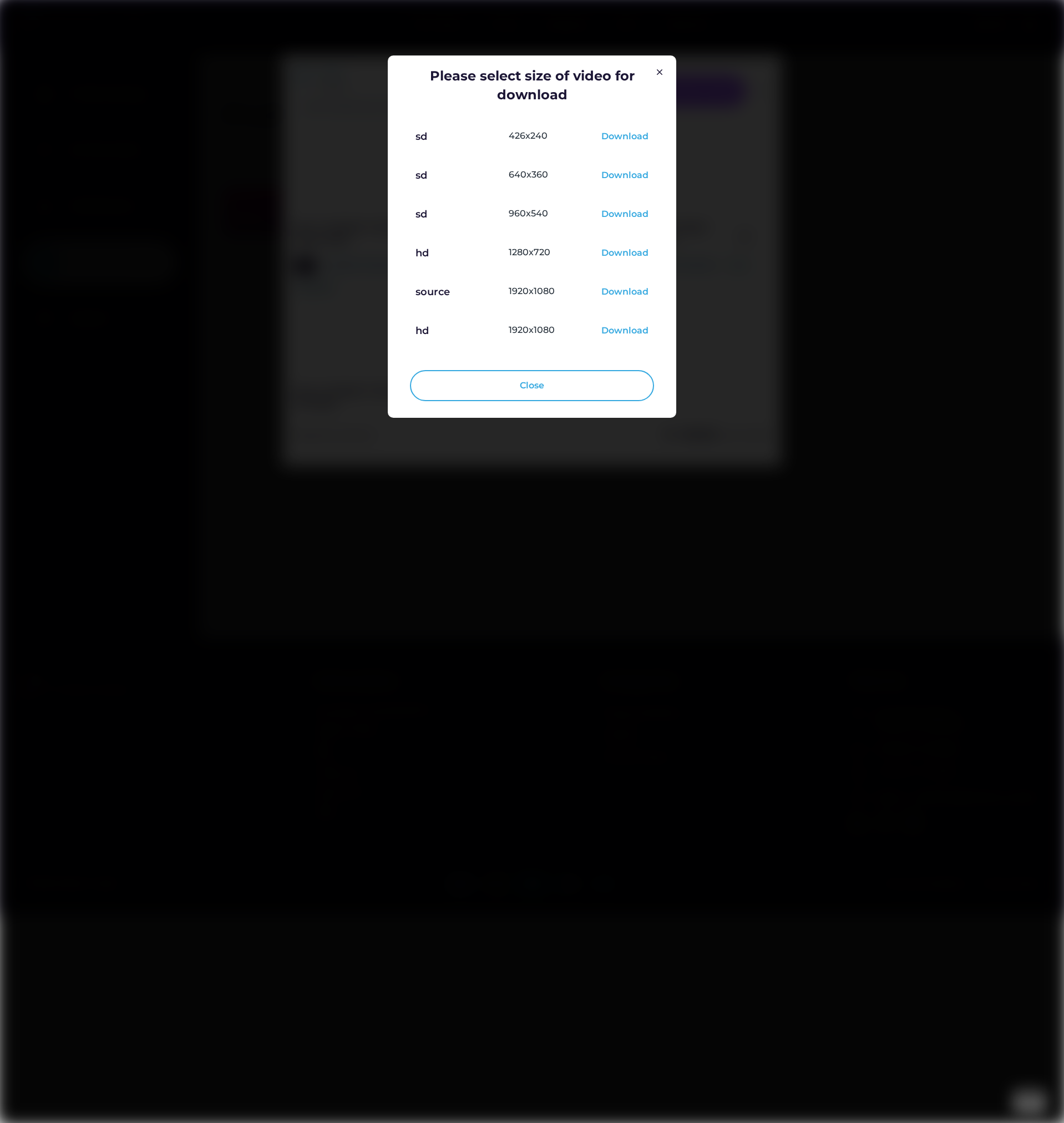
click at [626, 252] on div "Download" at bounding box center [625, 253] width 47 height 13
click at [656, 76] on img at bounding box center [659, 72] width 13 height 13
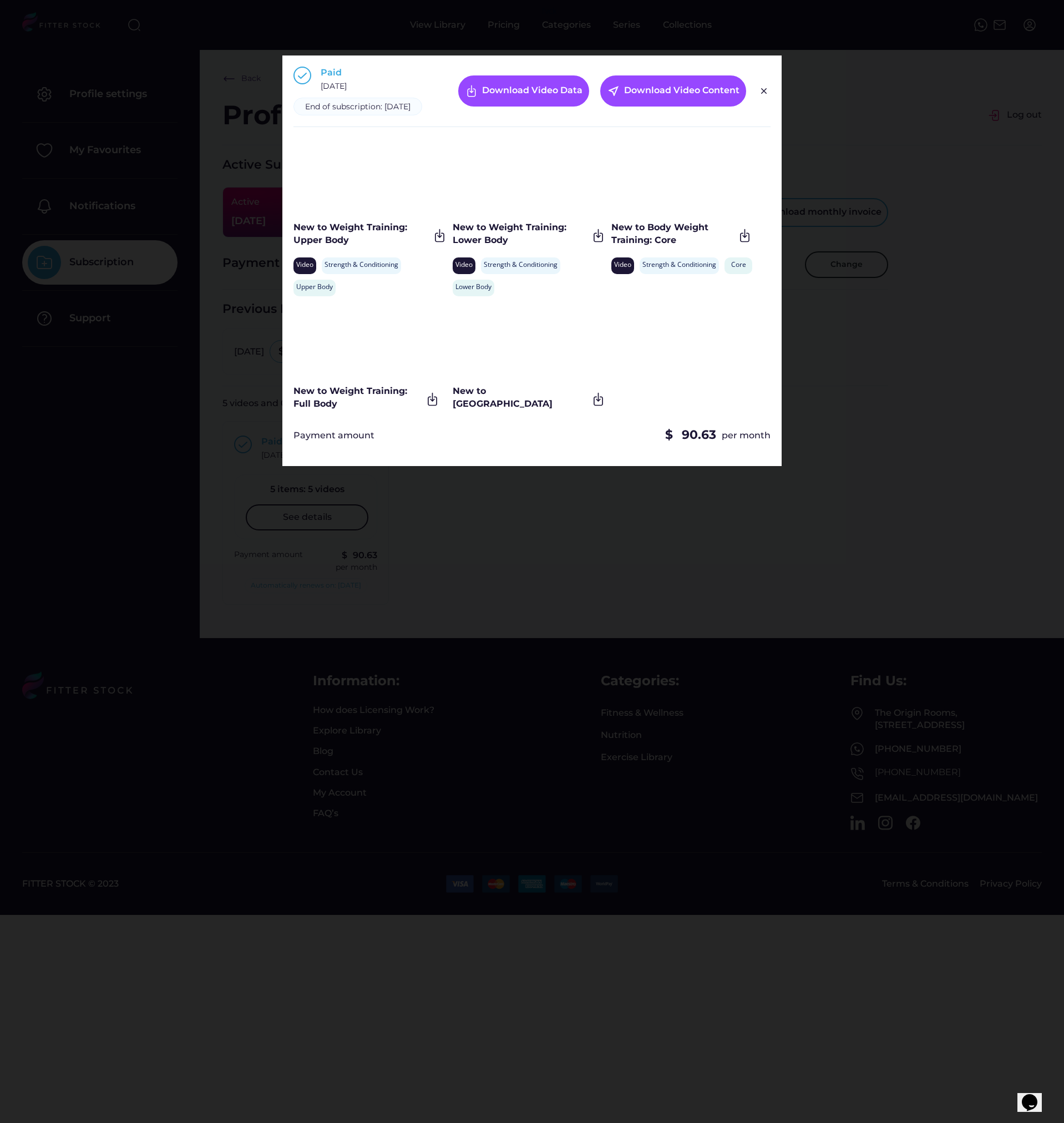
click at [668, 352] on div "New to Weight Training: Upper Body Video Strength & Conditioning Upper Body New…" at bounding box center [532, 277] width 477 height 278
click at [596, 407] on img at bounding box center [598, 399] width 15 height 15
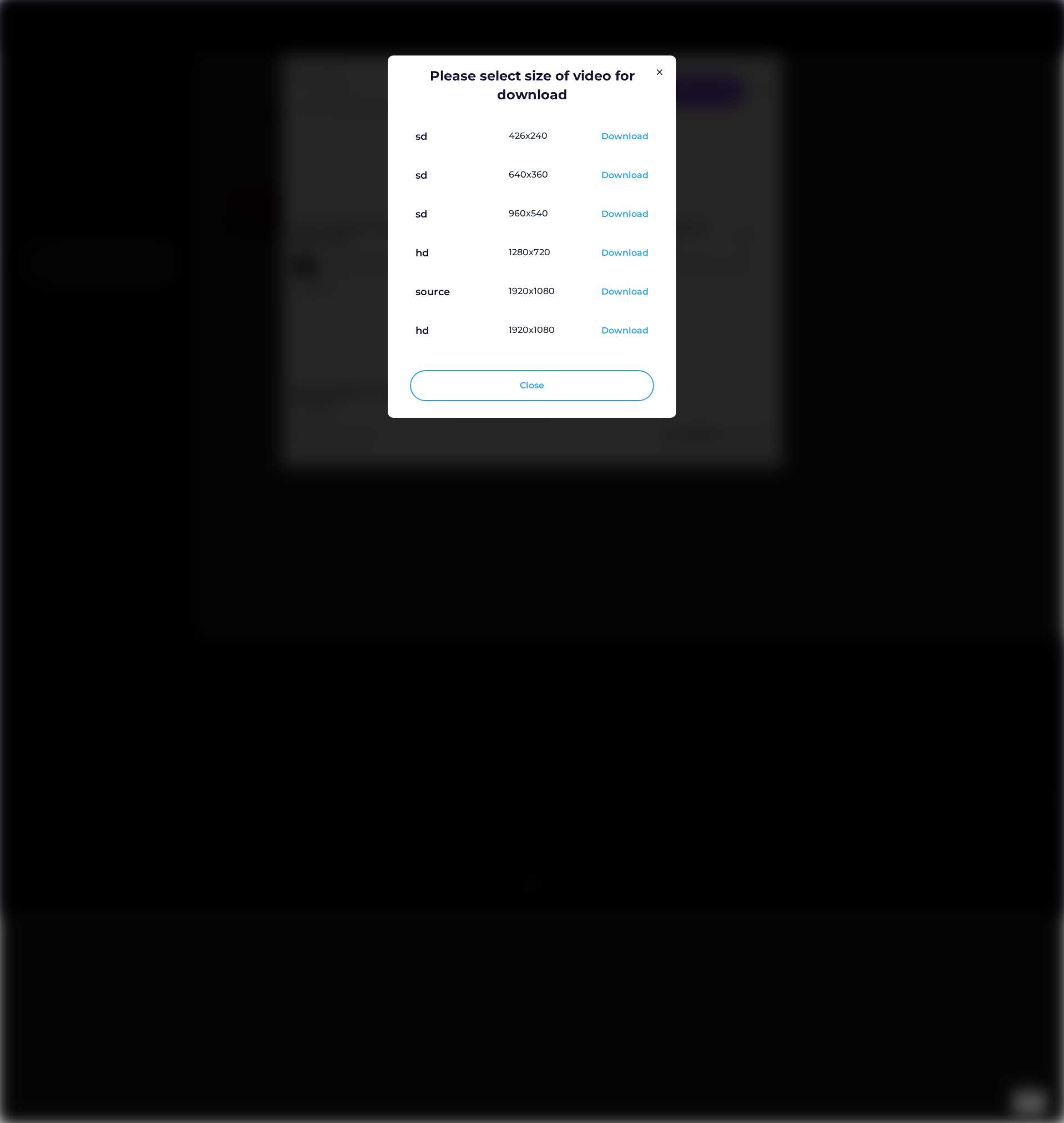
click at [631, 251] on div "Download" at bounding box center [625, 253] width 47 height 13
click at [657, 74] on img at bounding box center [659, 72] width 13 height 13
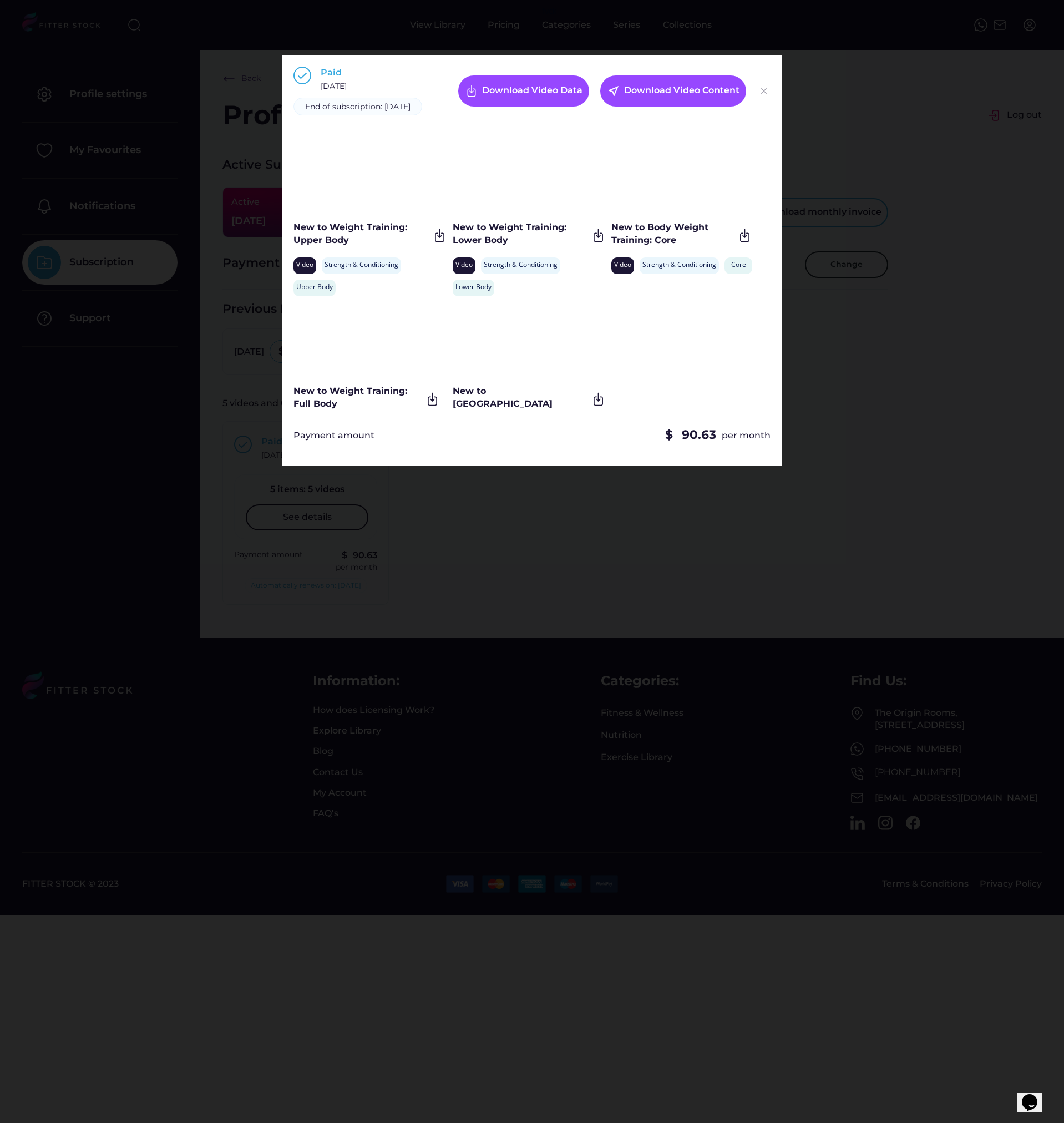
click at [767, 91] on img at bounding box center [763, 90] width 13 height 13
